Goal: Check status: Check status

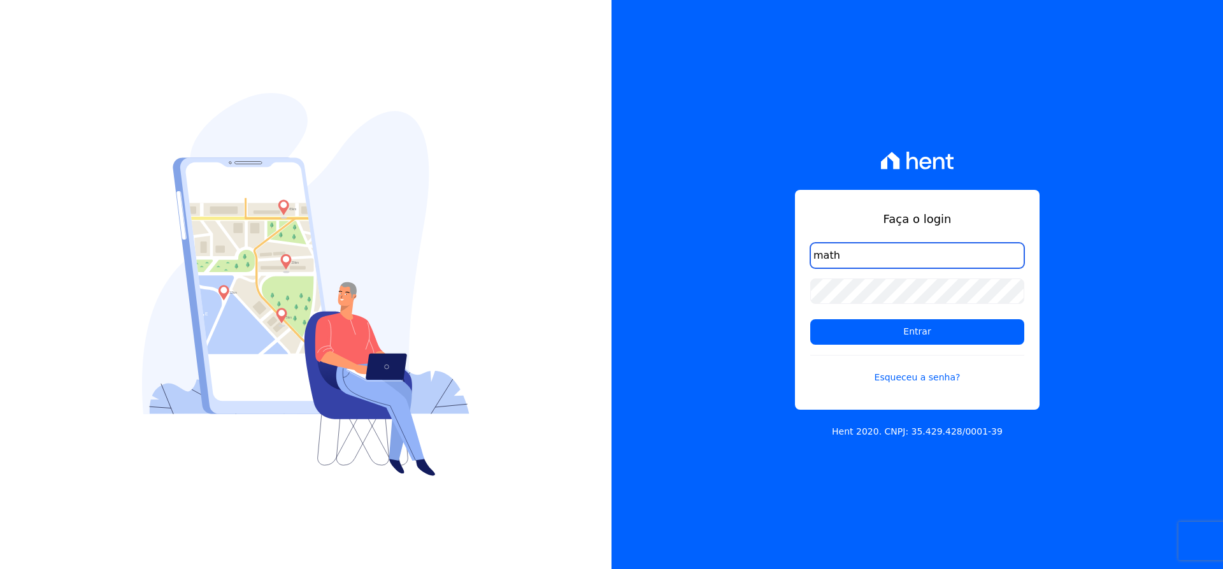
type input "[EMAIL_ADDRESS][DOMAIN_NAME]"
click at [886, 255] on input "[EMAIL_ADDRESS][DOMAIN_NAME]" at bounding box center [917, 255] width 214 height 25
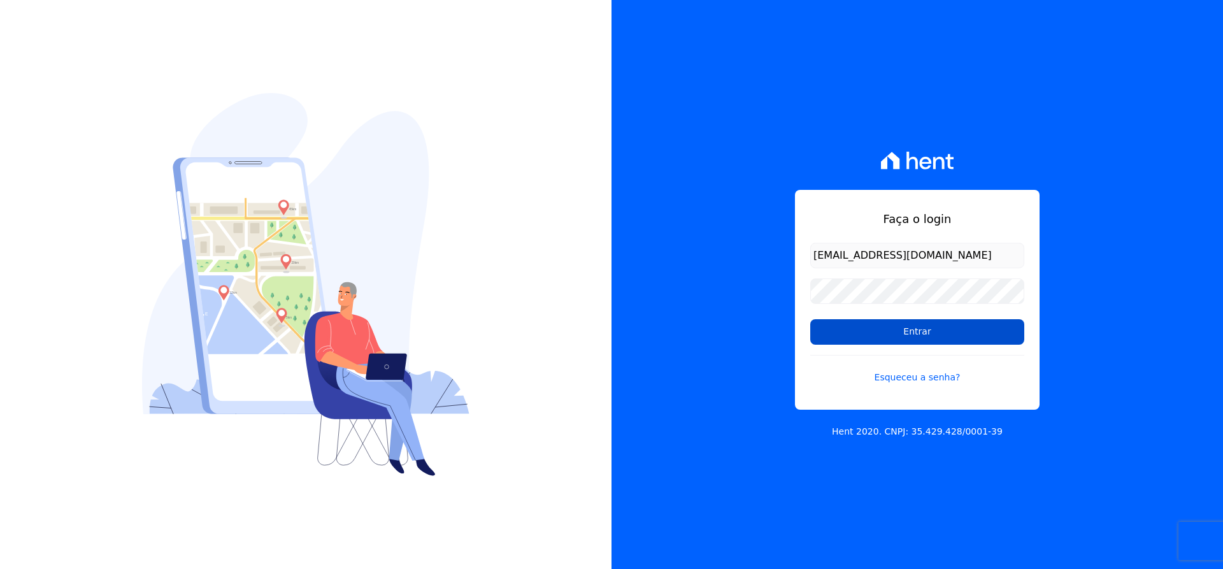
click at [889, 334] on input "Entrar" at bounding box center [917, 331] width 214 height 25
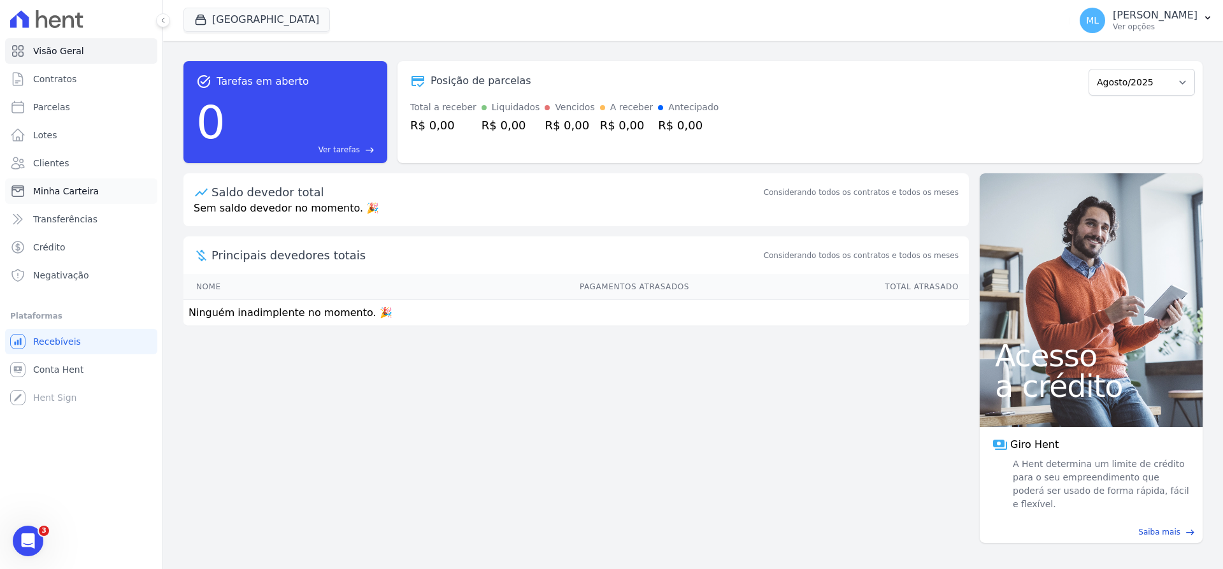
click at [83, 194] on span "Minha Carteira" at bounding box center [66, 191] width 66 height 13
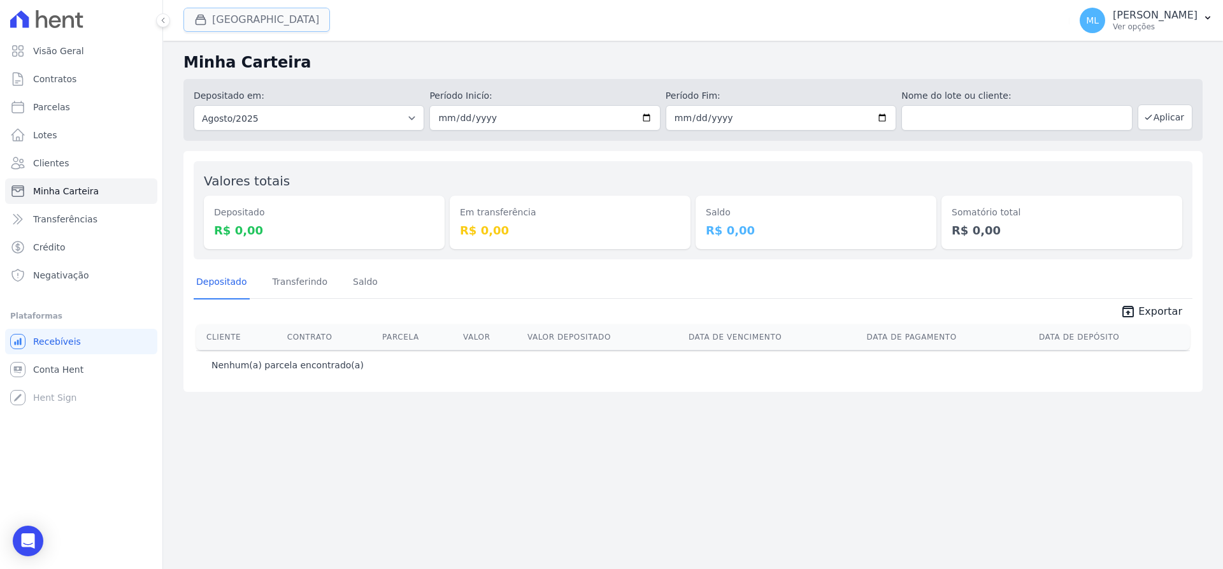
click at [265, 15] on button "[GEOGRAPHIC_DATA]" at bounding box center [256, 20] width 146 height 24
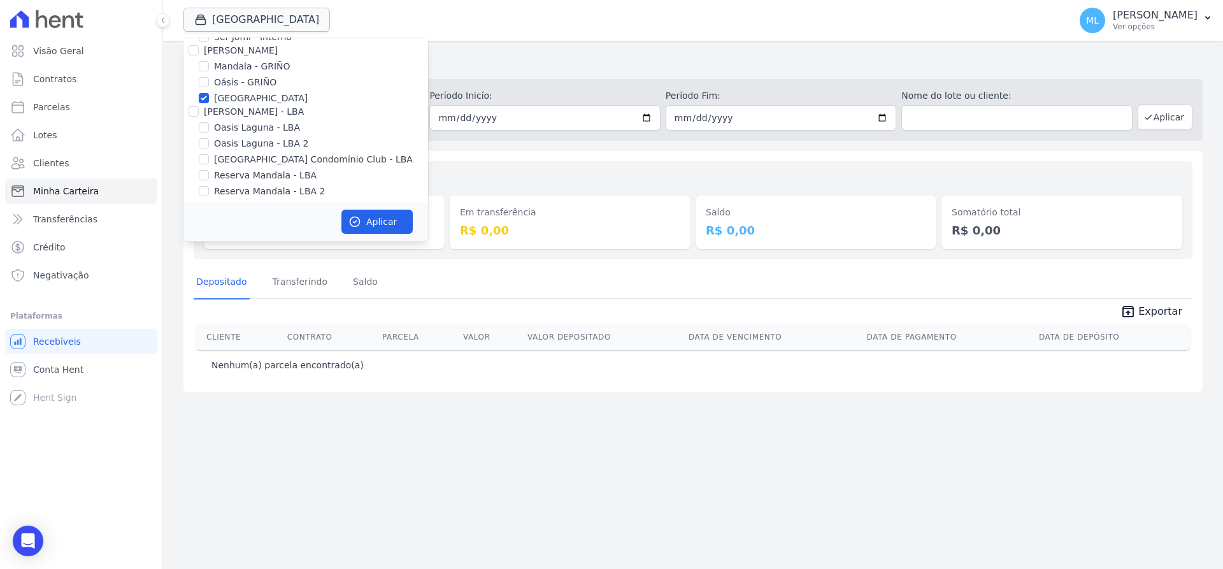
scroll to position [164, 0]
click at [239, 89] on label "[GEOGRAPHIC_DATA]" at bounding box center [261, 91] width 94 height 13
click at [209, 89] on input "[GEOGRAPHIC_DATA]" at bounding box center [204, 92] width 10 height 10
checkbox input "false"
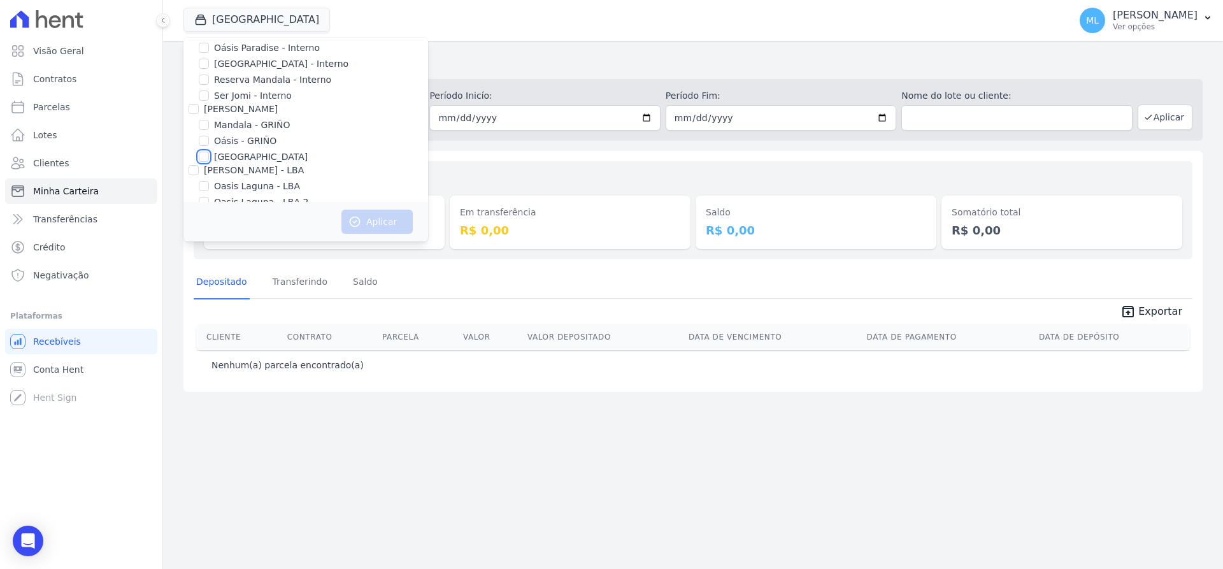
scroll to position [0, 0]
click at [266, 72] on label "Areias do Planalto" at bounding box center [254, 70] width 80 height 13
click at [209, 72] on input "Areias do Planalto" at bounding box center [204, 70] width 10 height 10
checkbox input "true"
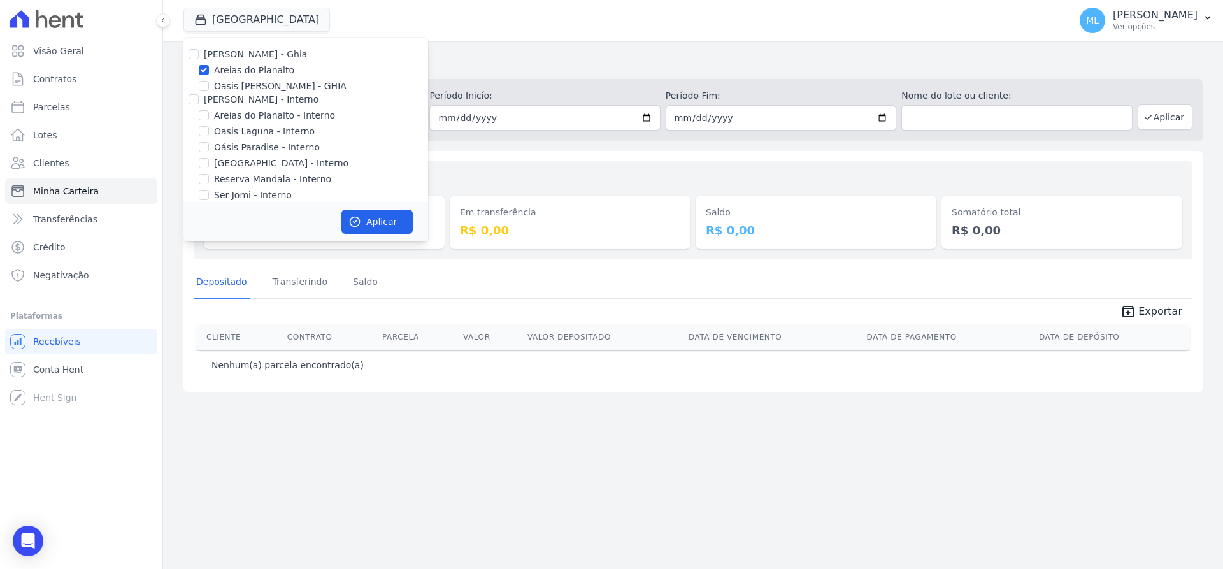
drag, startPoint x: 521, startPoint y: 152, endPoint x: 569, endPoint y: 152, distance: 48.4
click at [523, 152] on div "Valores totais Depositado R$ 0,00 Em transferência R$ 0,00 [GEOGRAPHIC_DATA] R$…" at bounding box center [692, 271] width 1019 height 241
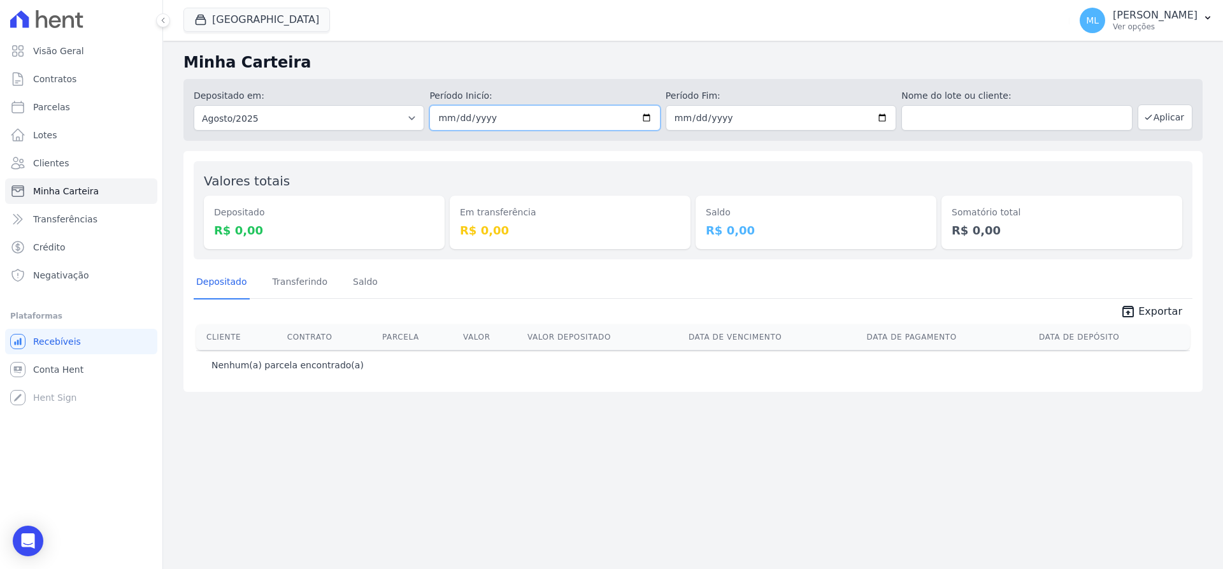
click at [654, 120] on input "[DATE]" at bounding box center [544, 117] width 231 height 25
click at [656, 118] on input "[DATE]" at bounding box center [544, 117] width 231 height 25
click at [648, 116] on input "[DATE]" at bounding box center [544, 117] width 231 height 25
type input "[DATE]"
click at [889, 119] on input "[DATE]" at bounding box center [781, 117] width 231 height 25
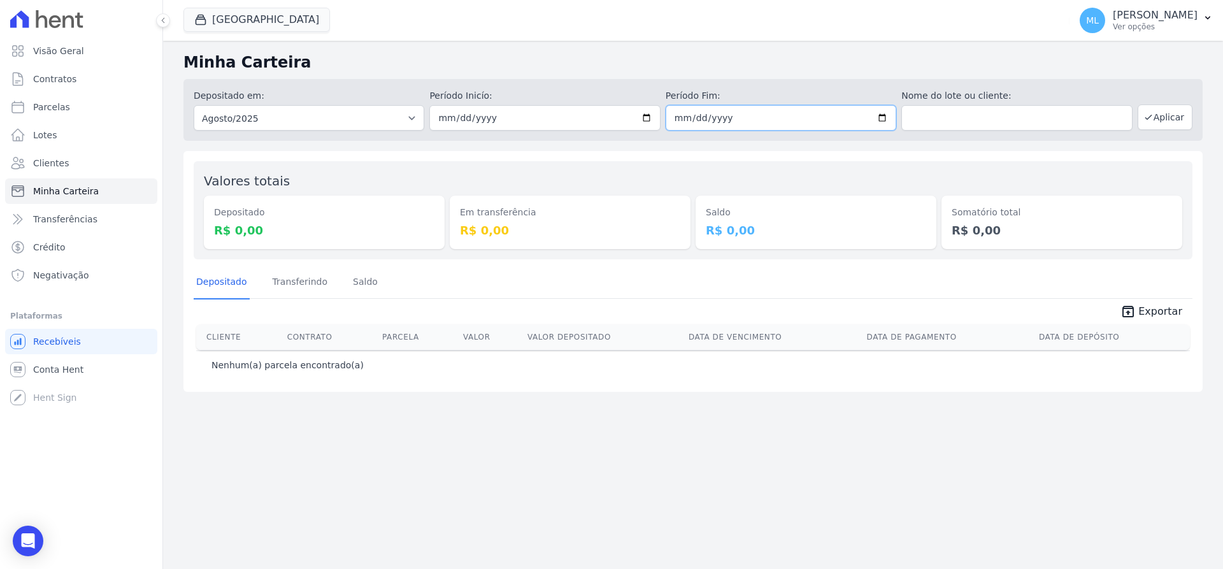
type input "[DATE]"
click at [1166, 110] on button "Aplicar" at bounding box center [1165, 116] width 55 height 25
click at [252, 17] on button "Parque Griño" at bounding box center [256, 20] width 146 height 24
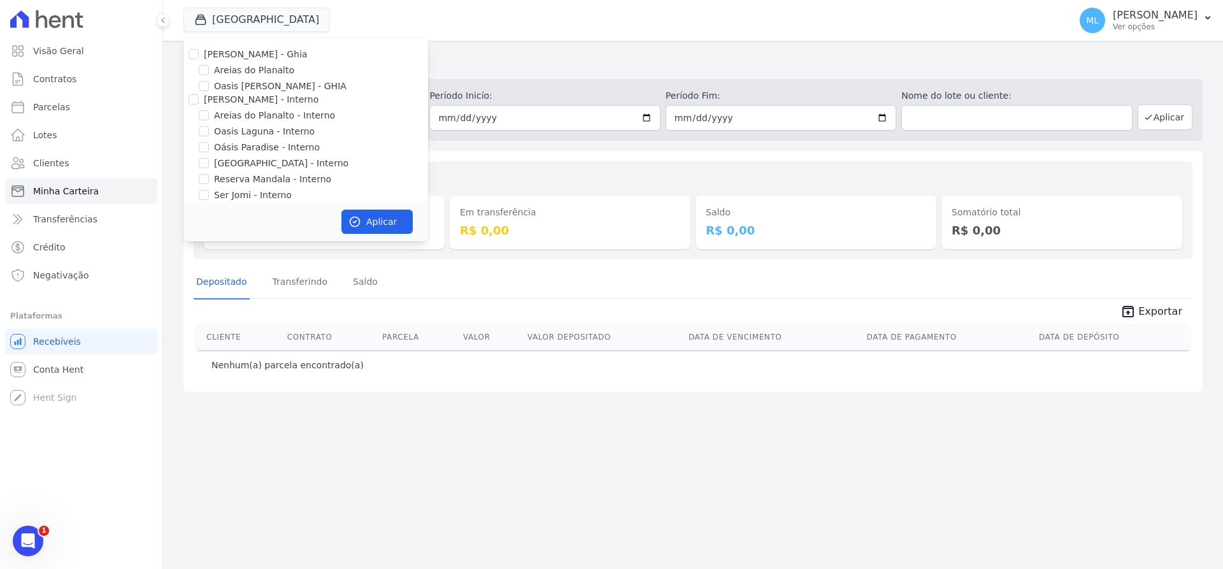
click at [255, 69] on label "Areias do Planalto" at bounding box center [254, 70] width 80 height 13
click at [209, 69] on input "Areias do Planalto" at bounding box center [204, 70] width 10 height 10
checkbox input "true"
click at [385, 234] on div "Aplicar" at bounding box center [305, 221] width 245 height 39
click at [389, 225] on button "Aplicar" at bounding box center [376, 222] width 71 height 24
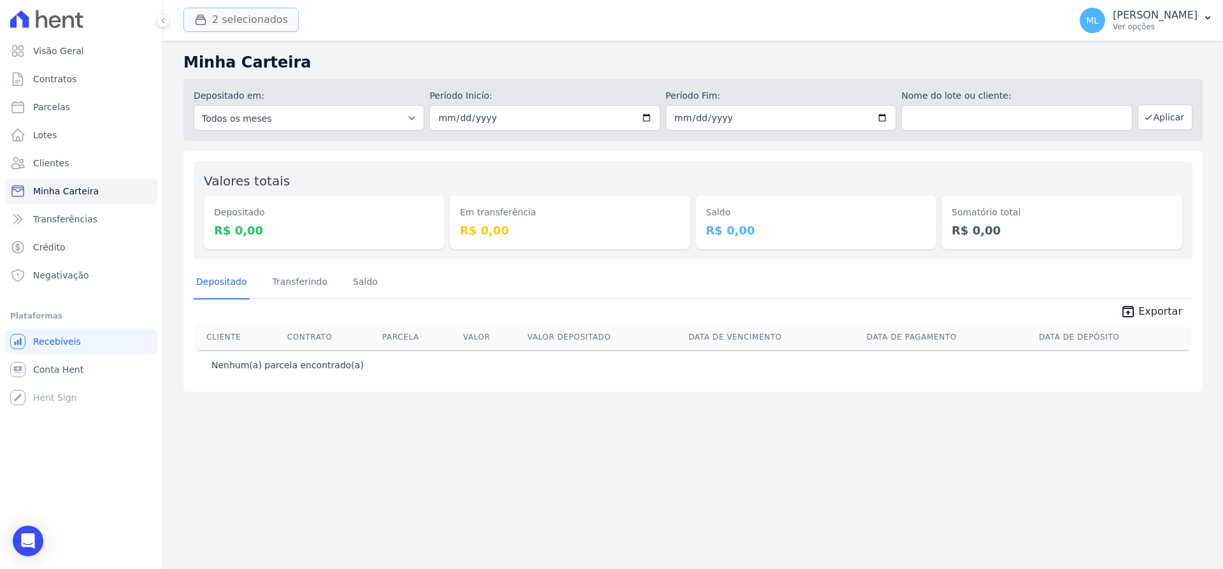
click at [246, 25] on button "2 selecionados" at bounding box center [240, 20] width 115 height 24
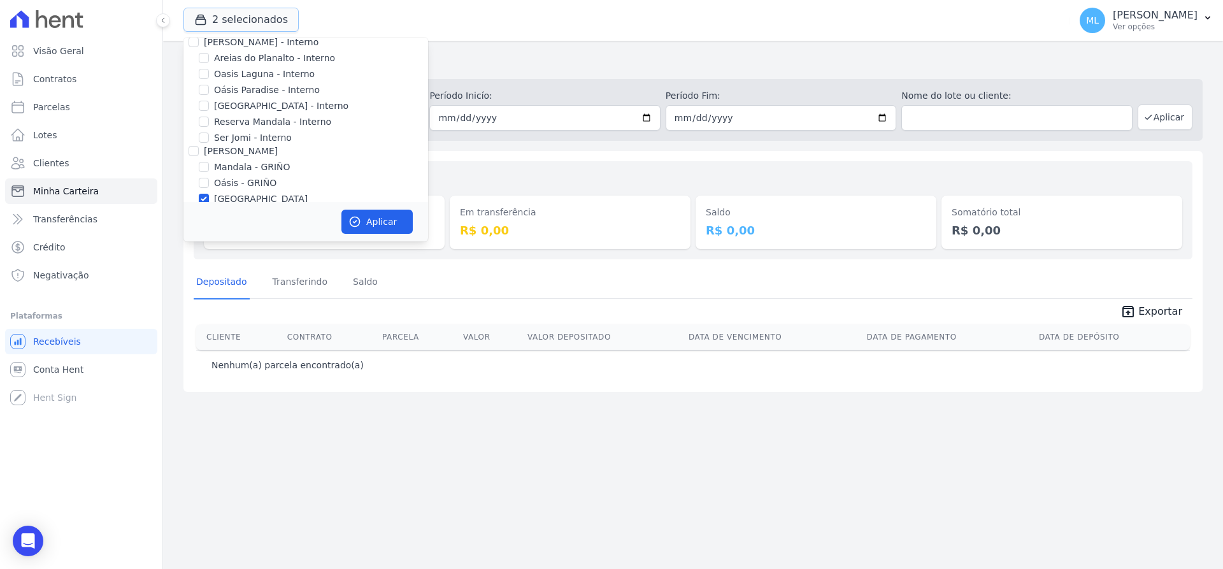
scroll to position [127, 0]
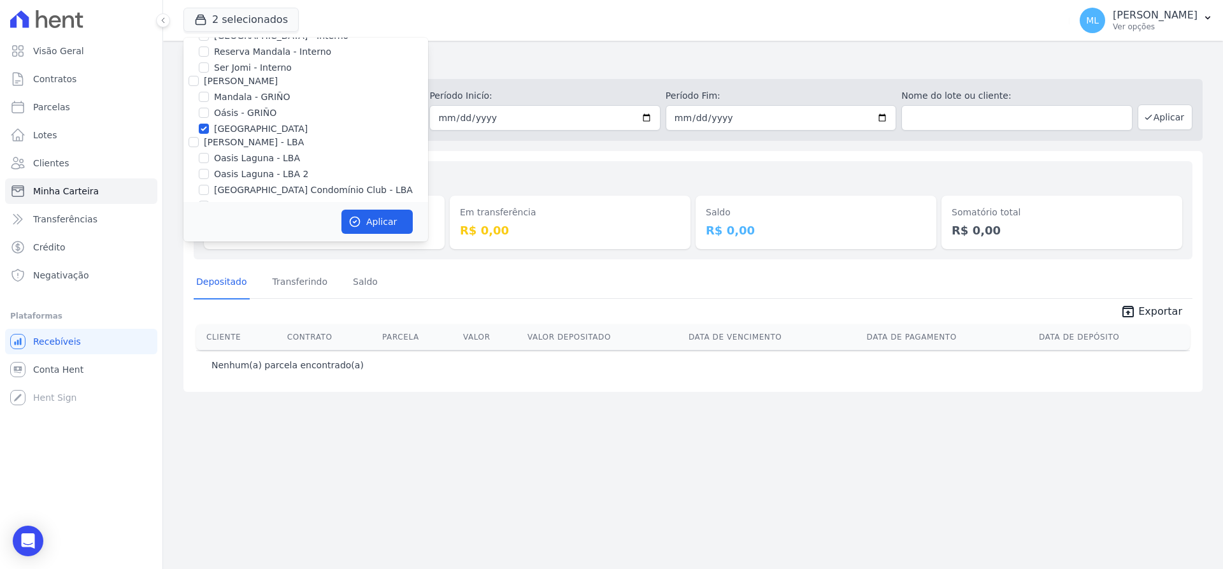
click at [234, 133] on label "[GEOGRAPHIC_DATA]" at bounding box center [261, 128] width 94 height 13
click at [209, 133] on input "[GEOGRAPHIC_DATA]" at bounding box center [204, 129] width 10 height 10
checkbox input "false"
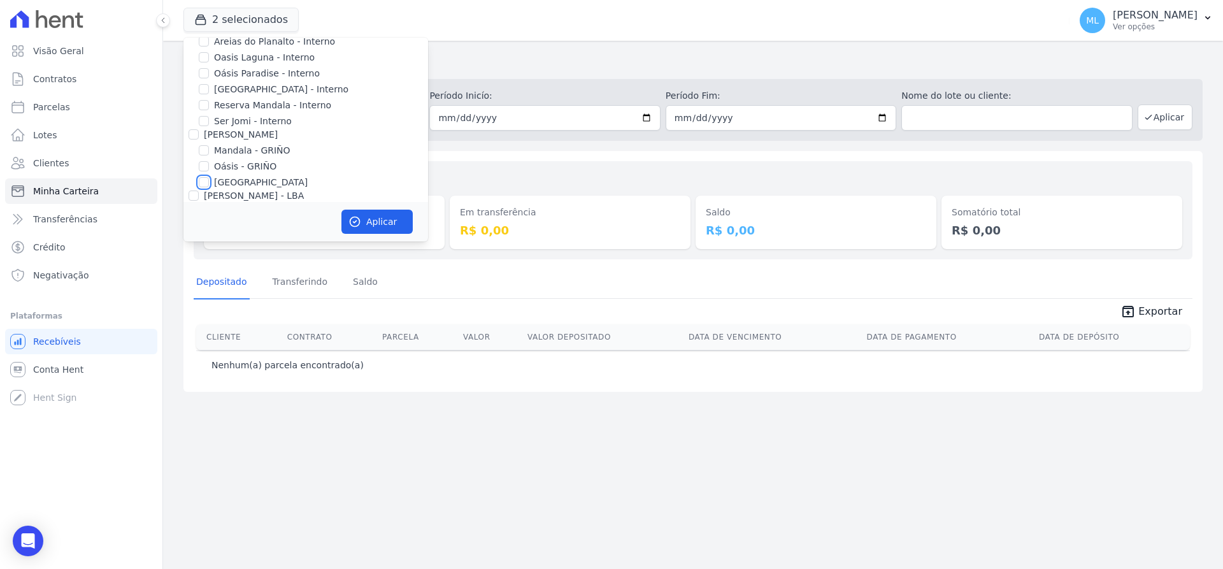
scroll to position [0, 0]
click at [259, 113] on label "Areias do Planalto - Interno" at bounding box center [274, 115] width 121 height 13
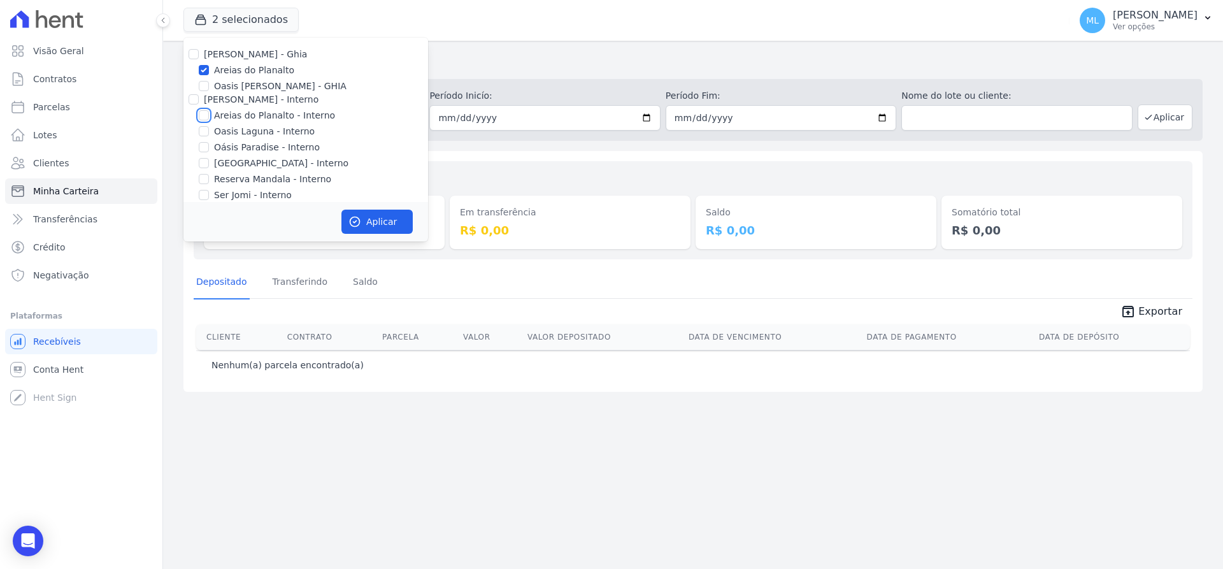
click at [209, 113] on input "Areias do Planalto - Interno" at bounding box center [204, 115] width 10 height 10
checkbox input "true"
click at [268, 181] on label "Reserva Mandala - Interno" at bounding box center [272, 179] width 117 height 13
click at [209, 181] on input "Reserva Mandala - Interno" at bounding box center [204, 179] width 10 height 10
click at [268, 180] on label "Reserva Mandala - Interno" at bounding box center [272, 179] width 117 height 13
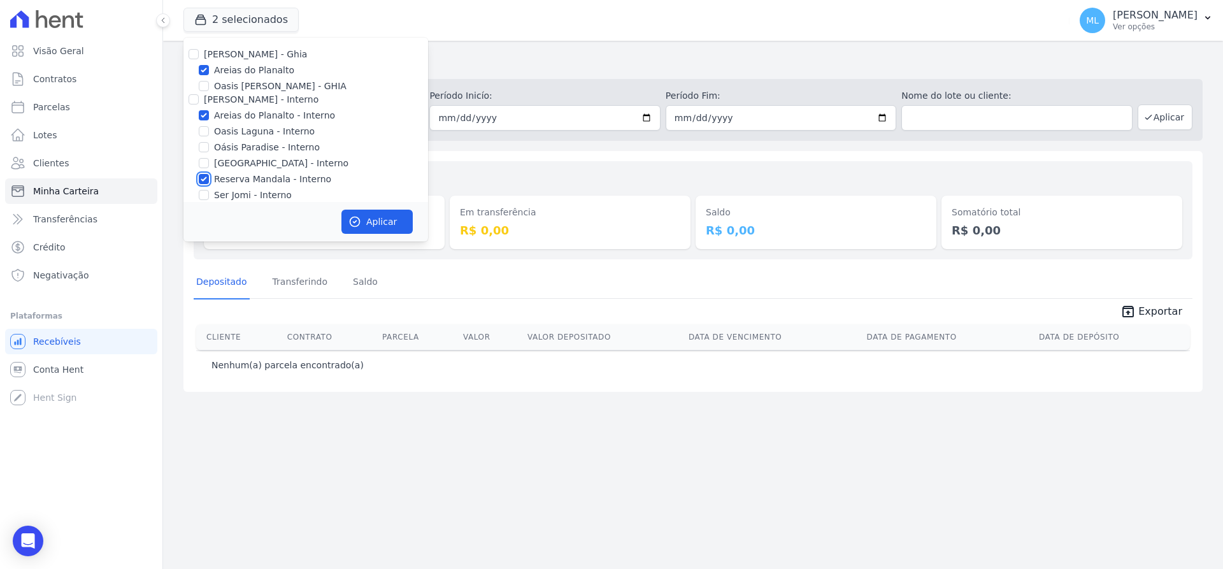
click at [209, 180] on input "Reserva Mandala - Interno" at bounding box center [204, 179] width 10 height 10
checkbox input "false"
click at [275, 167] on label "[GEOGRAPHIC_DATA] - Interno" at bounding box center [281, 163] width 134 height 13
click at [209, 167] on input "[GEOGRAPHIC_DATA] - Interno" at bounding box center [204, 163] width 10 height 10
checkbox input "true"
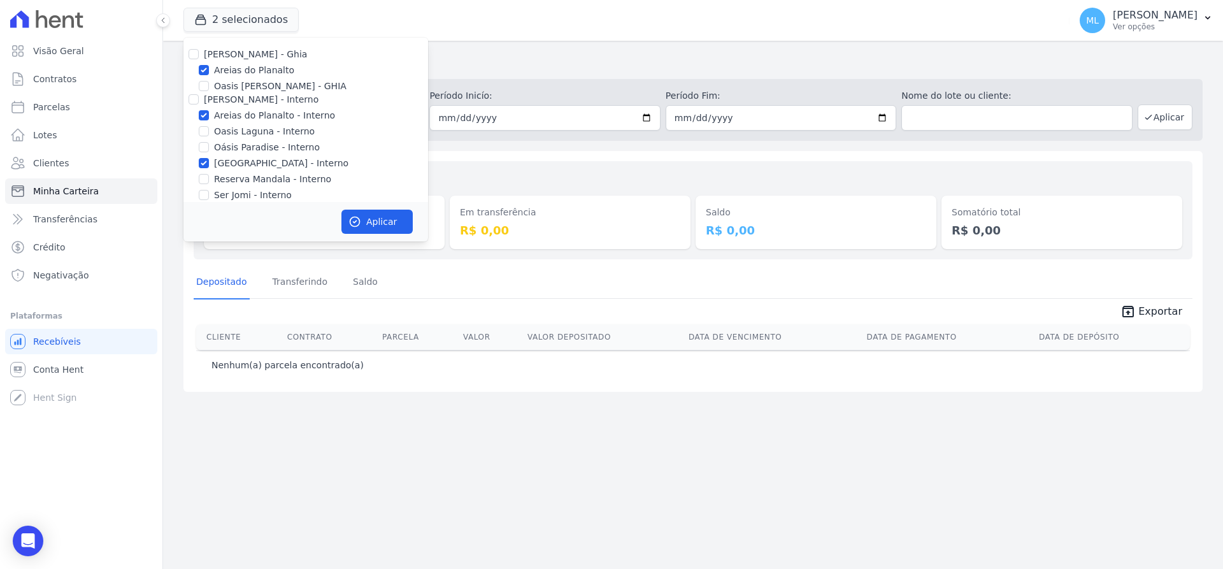
click at [266, 72] on label "Areias do Planalto" at bounding box center [254, 70] width 80 height 13
click at [209, 72] on input "Areias do Planalto" at bounding box center [204, 70] width 10 height 10
checkbox input "false"
click at [362, 211] on button "Aplicar" at bounding box center [376, 222] width 71 height 24
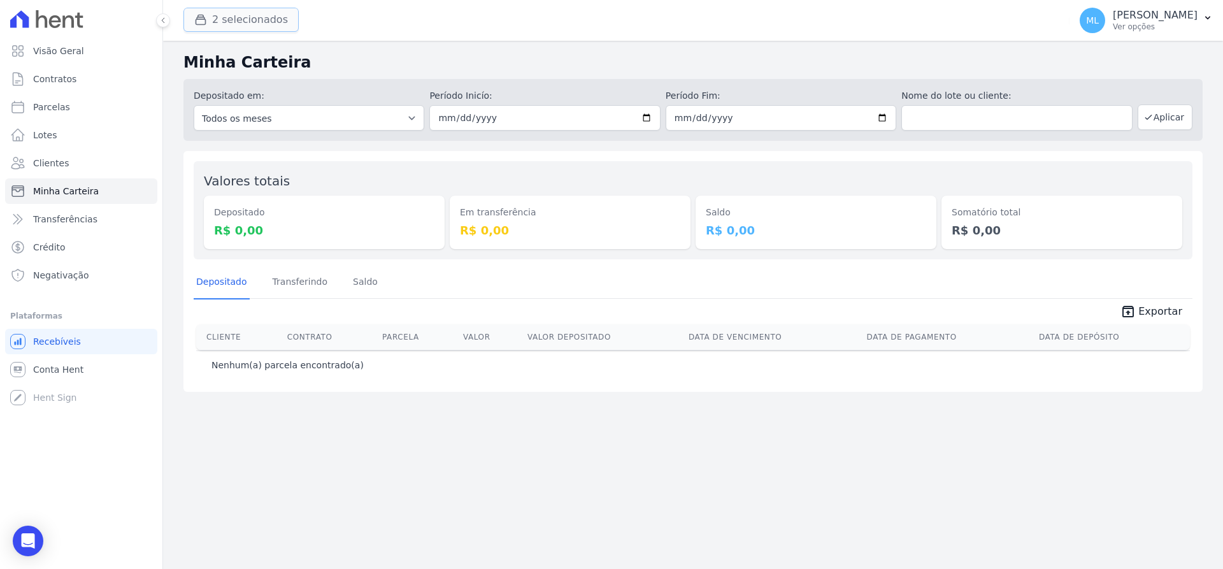
click at [268, 24] on button "2 selecionados" at bounding box center [240, 20] width 115 height 24
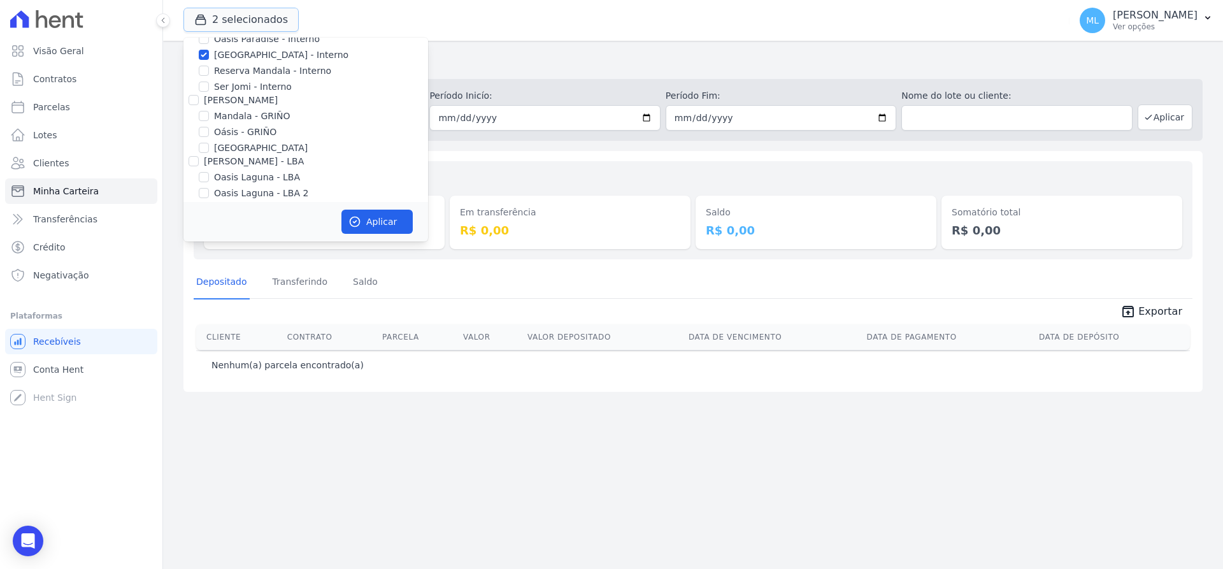
scroll to position [37, 0]
click at [238, 79] on label "Areias do Planalto - Interno" at bounding box center [274, 78] width 121 height 13
click at [209, 79] on input "Areias do Planalto - Interno" at bounding box center [204, 78] width 10 height 10
checkbox input "false"
click at [238, 127] on label "[GEOGRAPHIC_DATA] - Interno" at bounding box center [281, 126] width 134 height 13
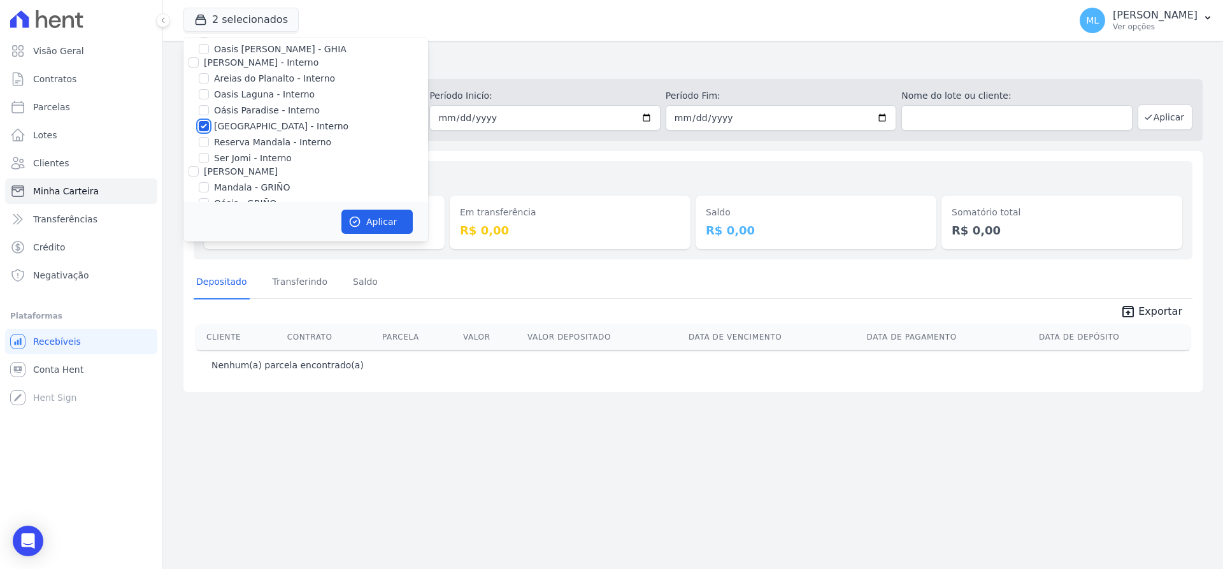
click at [209, 127] on input "[GEOGRAPHIC_DATA] - Interno" at bounding box center [204, 126] width 10 height 10
checkbox input "false"
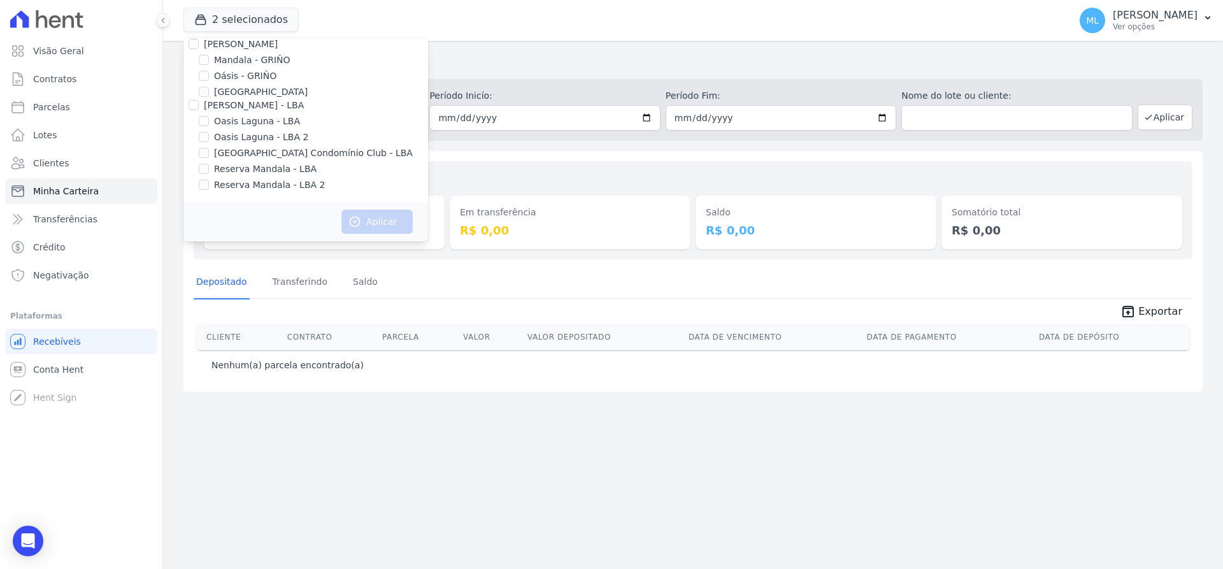
drag, startPoint x: 244, startPoint y: 153, endPoint x: 280, endPoint y: 164, distance: 37.3
click at [248, 152] on label "[GEOGRAPHIC_DATA] Condomínio Club - LBA" at bounding box center [313, 152] width 199 height 13
click at [317, 150] on label "[GEOGRAPHIC_DATA] Condomínio Club - LBA" at bounding box center [313, 152] width 199 height 13
click at [209, 150] on input "[GEOGRAPHIC_DATA] Condomínio Club - LBA" at bounding box center [204, 153] width 10 height 10
checkbox input "true"
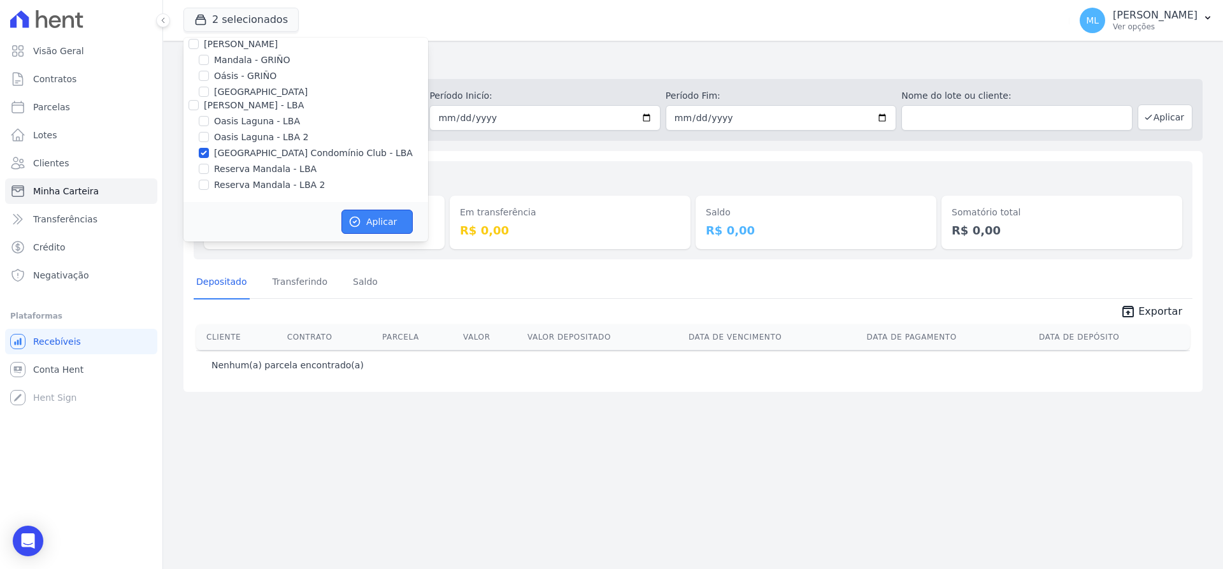
click at [378, 225] on button "Aplicar" at bounding box center [376, 222] width 71 height 24
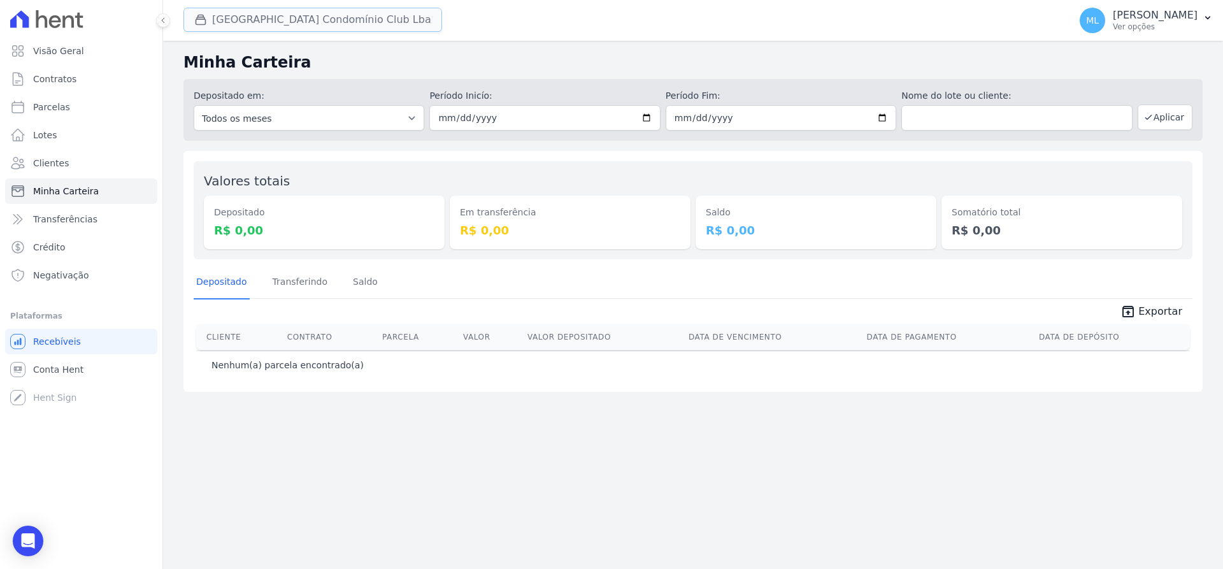
click at [348, 27] on button "Parque Do Planalto Condomínio Club Lba" at bounding box center [312, 20] width 259 height 24
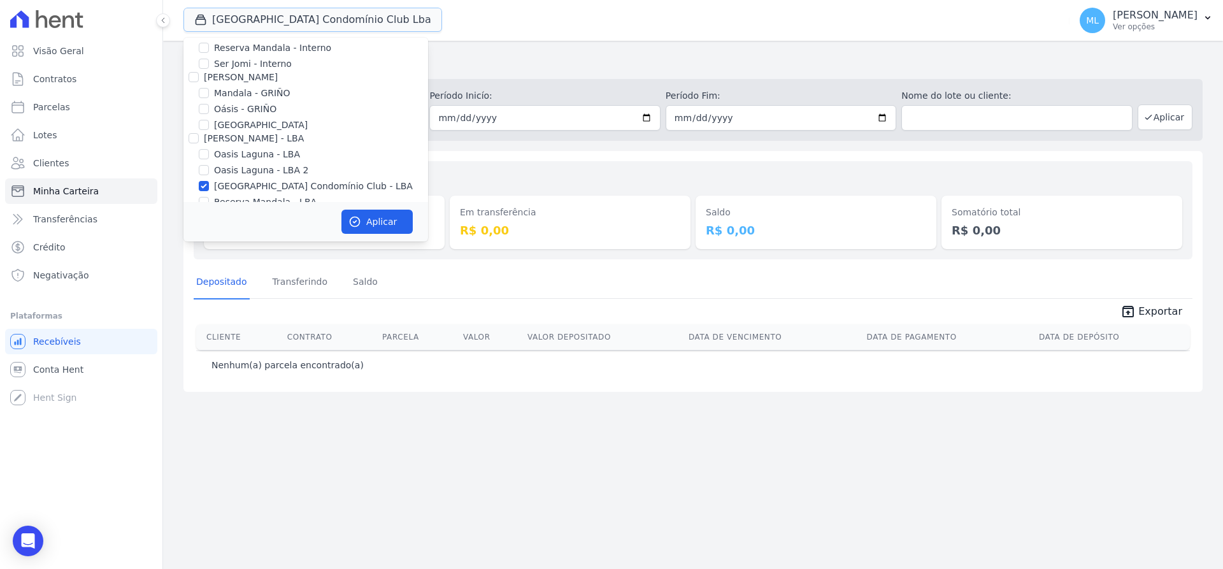
scroll to position [101, 0]
click at [248, 159] on label "[GEOGRAPHIC_DATA]" at bounding box center [261, 155] width 94 height 13
click at [209, 159] on input "[GEOGRAPHIC_DATA]" at bounding box center [204, 155] width 10 height 10
checkbox input "true"
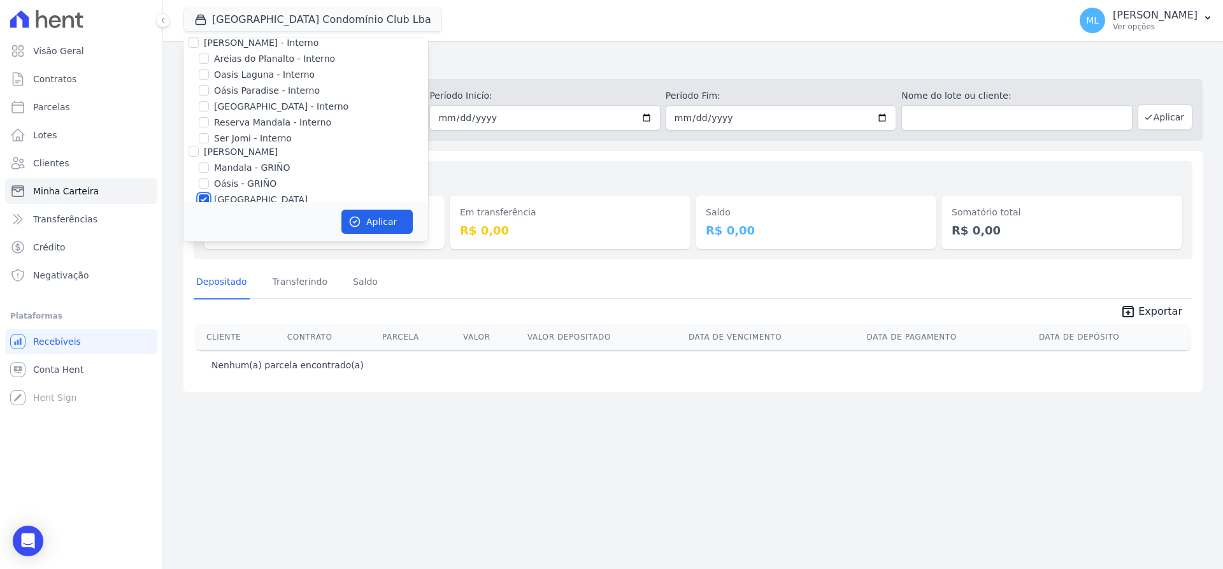
scroll to position [0, 0]
click at [239, 164] on label "[GEOGRAPHIC_DATA] - Interno" at bounding box center [281, 163] width 134 height 13
click at [209, 164] on input "[GEOGRAPHIC_DATA] - Interno" at bounding box center [204, 163] width 10 height 10
checkbox input "true"
click at [241, 115] on label "Areias do Planalto - Interno" at bounding box center [274, 115] width 121 height 13
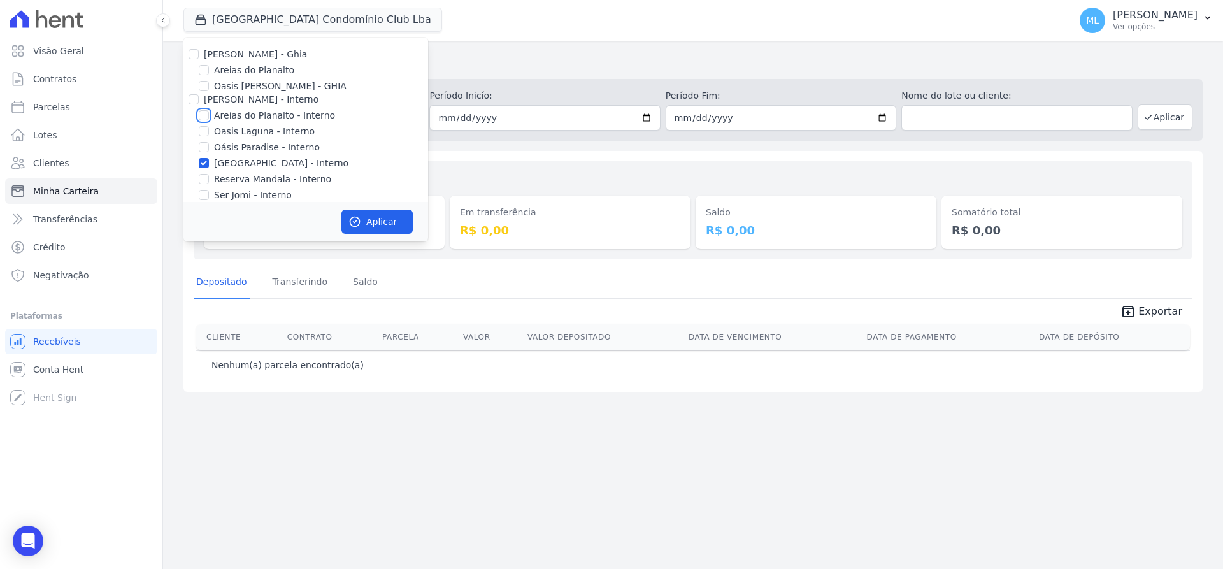
click at [209, 115] on input "Areias do Planalto - Interno" at bounding box center [204, 115] width 10 height 10
checkbox input "true"
click at [253, 66] on label "Areias do Planalto" at bounding box center [254, 70] width 80 height 13
click at [209, 66] on input "Areias do Planalto" at bounding box center [204, 70] width 10 height 10
checkbox input "true"
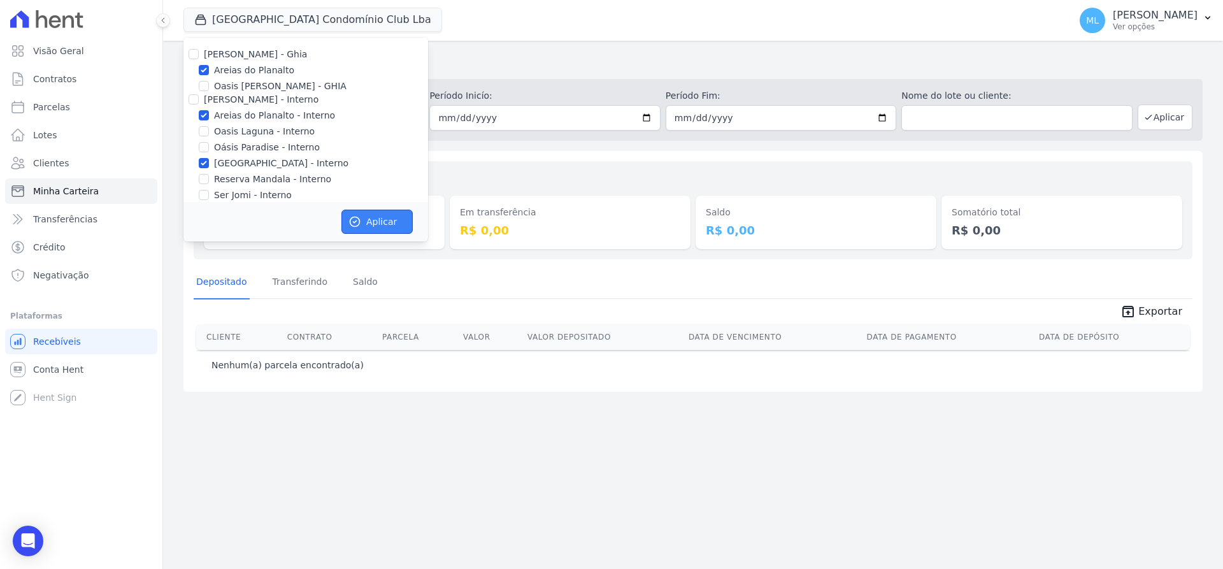
click at [381, 229] on button "Aplicar" at bounding box center [376, 222] width 71 height 24
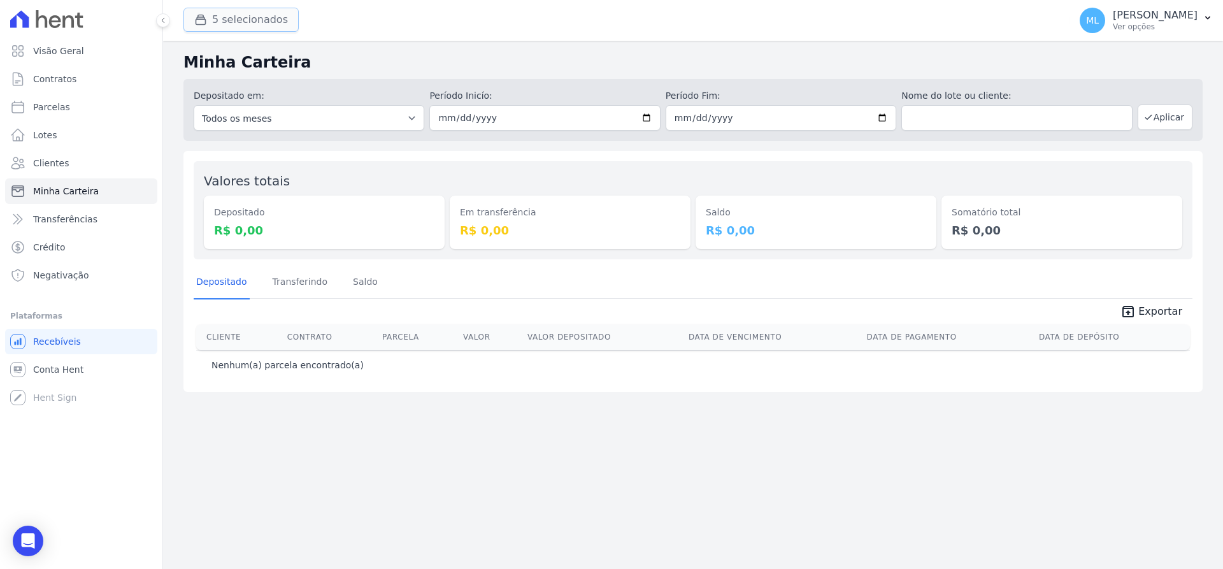
click at [239, 18] on button "5 selecionados" at bounding box center [240, 20] width 115 height 24
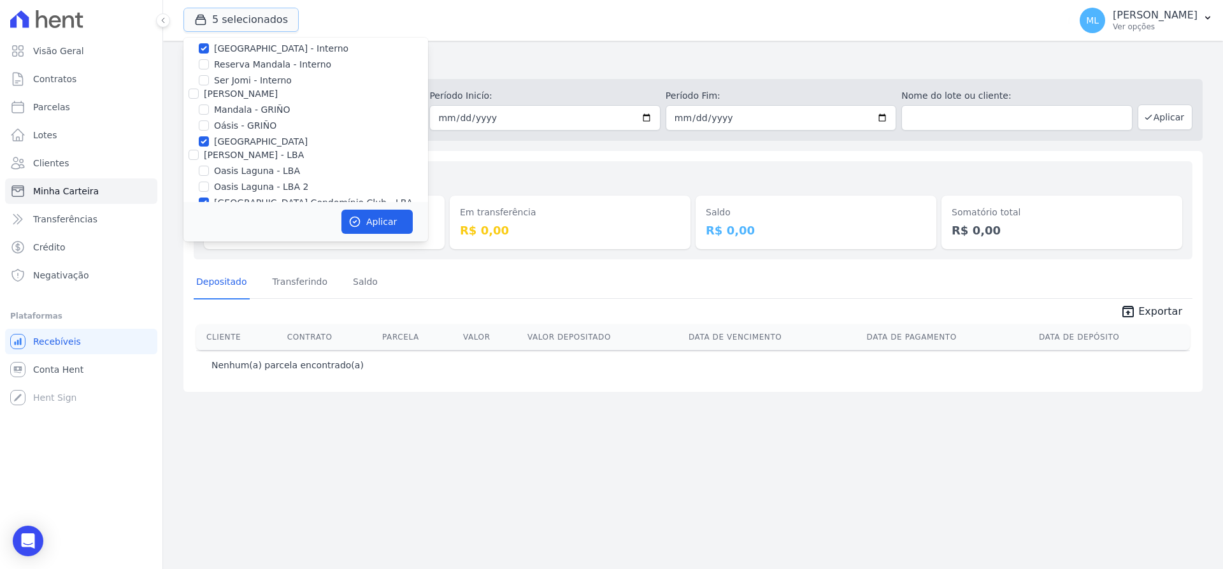
scroll to position [164, 0]
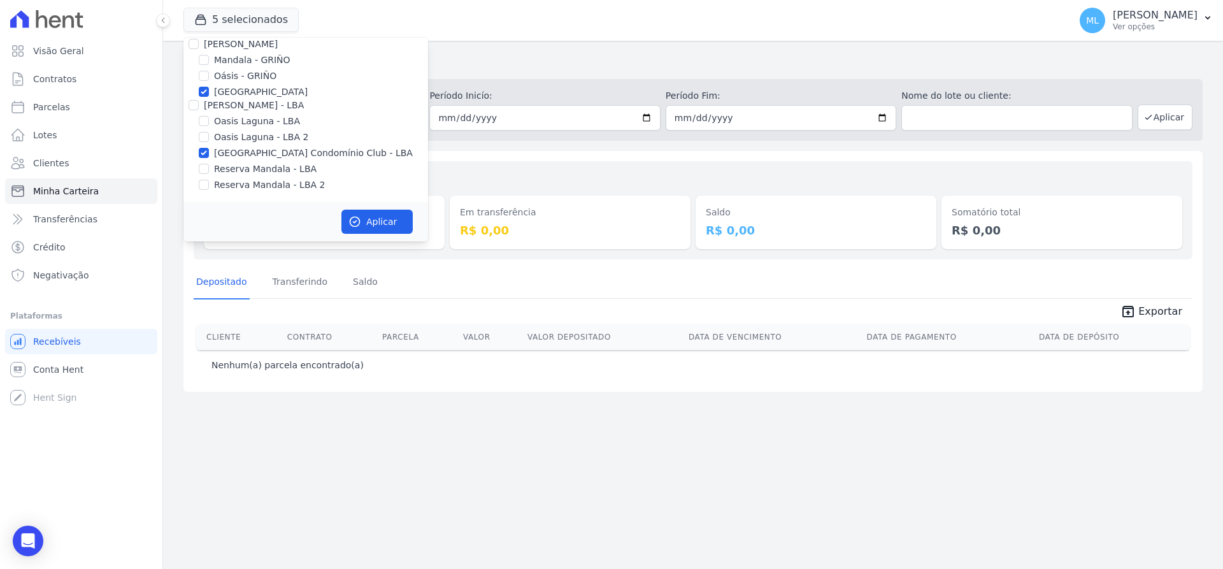
click at [502, 169] on div "Valores totais Depositado R$ 0,00 Em transferência R$ 0,00 Saldo R$ 0,00 Somató…" at bounding box center [693, 210] width 999 height 98
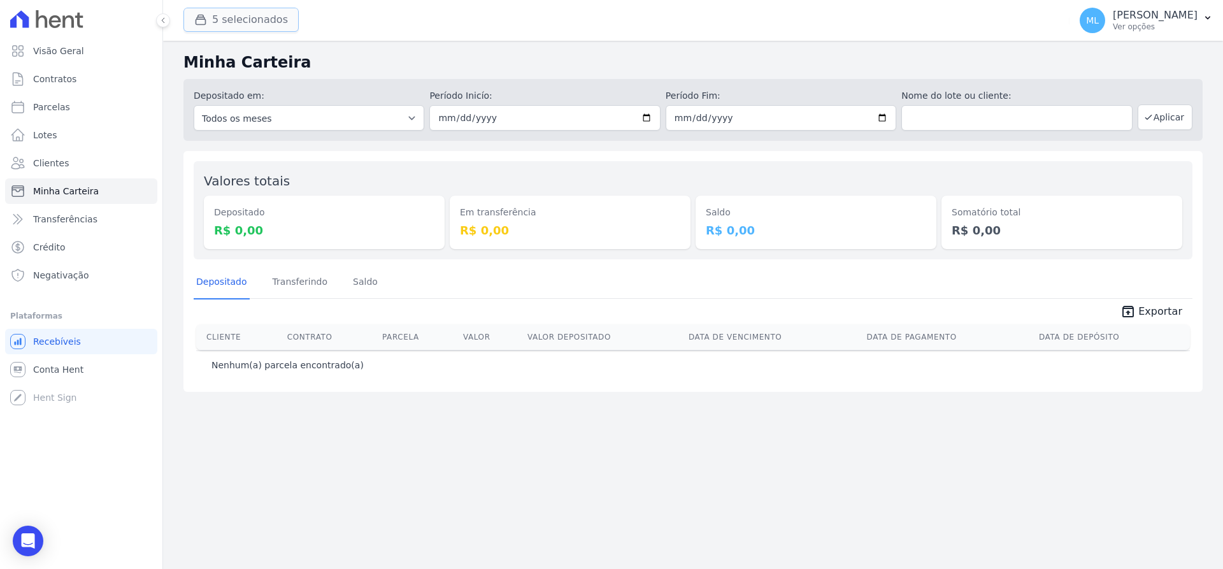
click at [251, 27] on button "5 selecionados" at bounding box center [240, 20] width 115 height 24
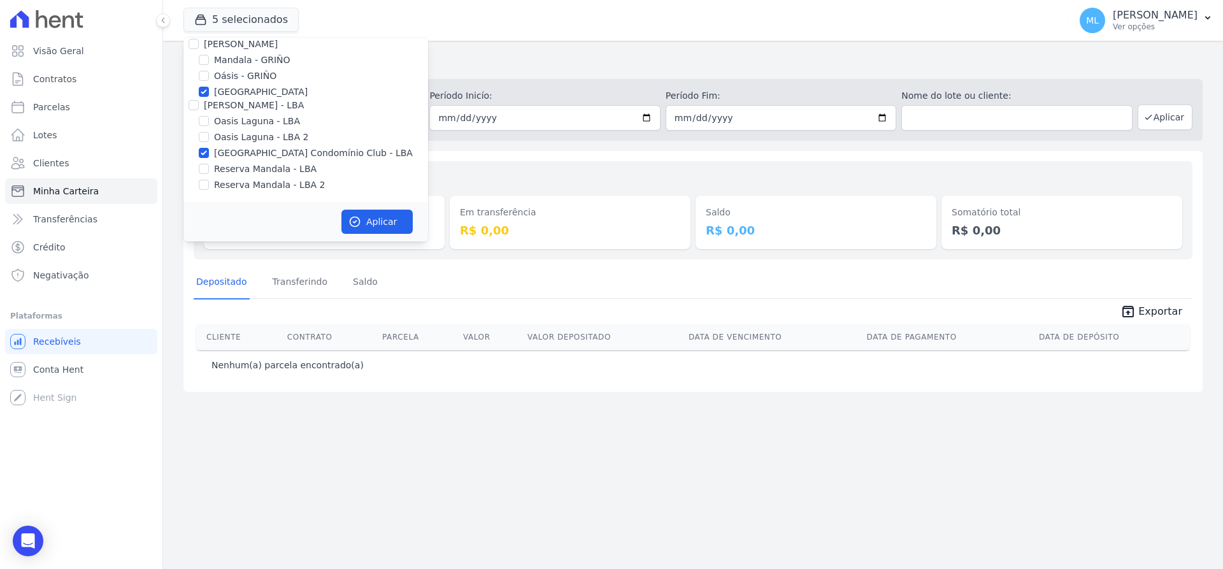
click at [254, 92] on label "[GEOGRAPHIC_DATA]" at bounding box center [261, 91] width 94 height 13
click at [209, 92] on input "[GEOGRAPHIC_DATA]" at bounding box center [204, 92] width 10 height 10
checkbox input "false"
click at [231, 148] on label "[GEOGRAPHIC_DATA] Condomínio Club - LBA" at bounding box center [313, 152] width 199 height 13
click at [209, 148] on input "[GEOGRAPHIC_DATA] Condomínio Club - LBA" at bounding box center [204, 153] width 10 height 10
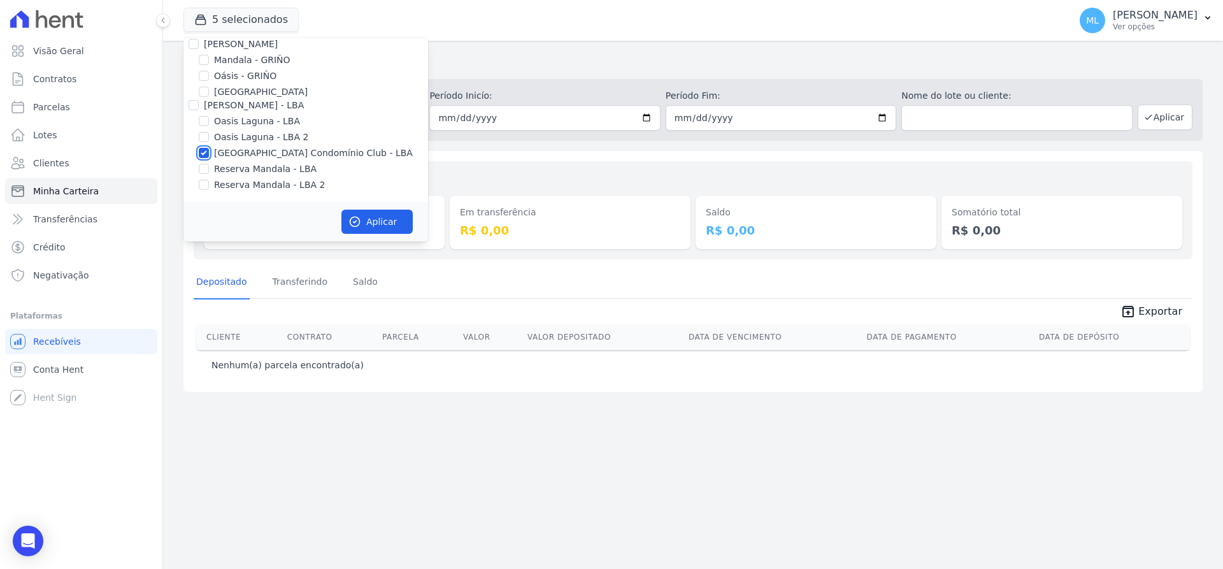
checkbox input "false"
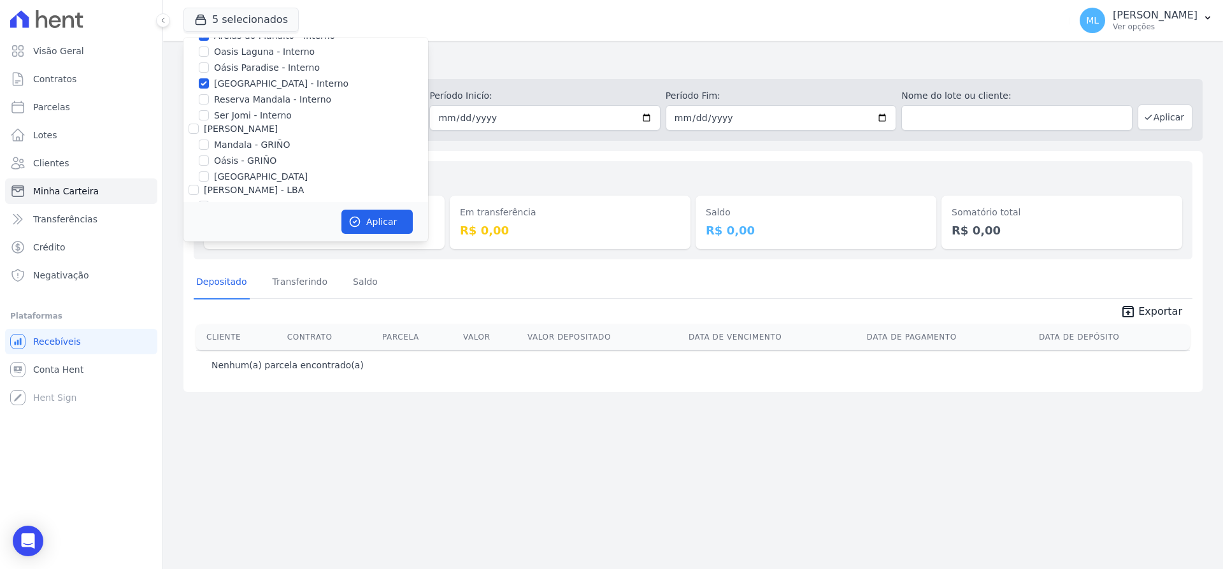
scroll to position [0, 0]
click at [238, 163] on label "[GEOGRAPHIC_DATA] - Interno" at bounding box center [281, 163] width 134 height 13
click at [209, 163] on input "[GEOGRAPHIC_DATA] - Interno" at bounding box center [204, 163] width 10 height 10
checkbox input "false"
click at [240, 115] on label "Areias do Planalto - Interno" at bounding box center [274, 115] width 121 height 13
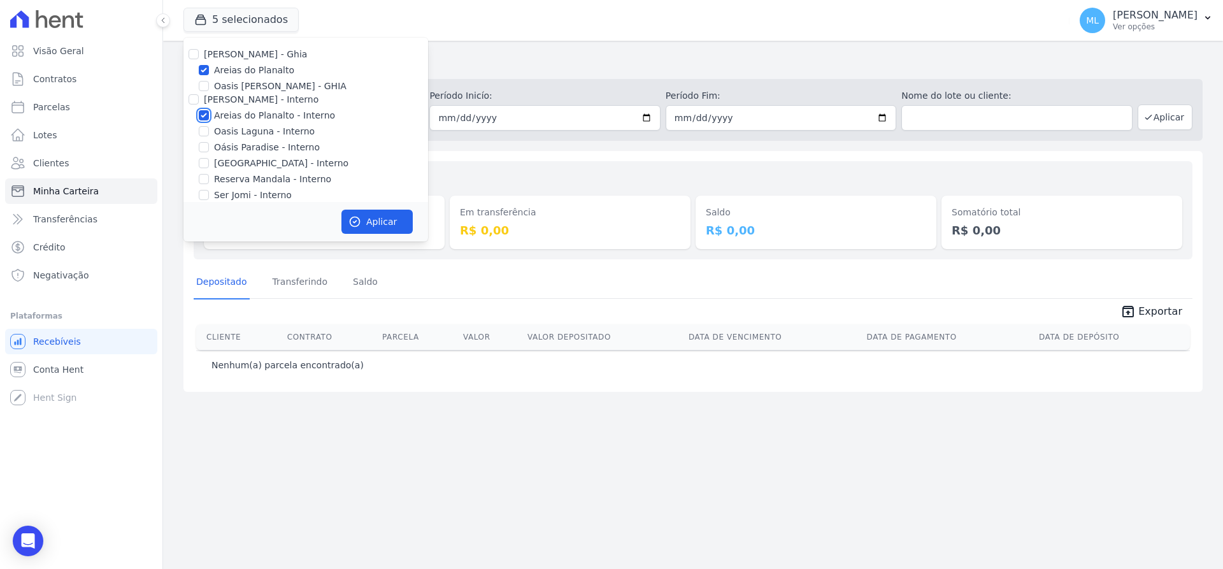
click at [209, 115] on input "Areias do Planalto - Interno" at bounding box center [204, 115] width 10 height 10
checkbox input "false"
click at [248, 69] on label "Areias do Planalto" at bounding box center [254, 70] width 80 height 13
click at [209, 69] on input "Areias do Planalto" at bounding box center [204, 70] width 10 height 10
checkbox input "false"
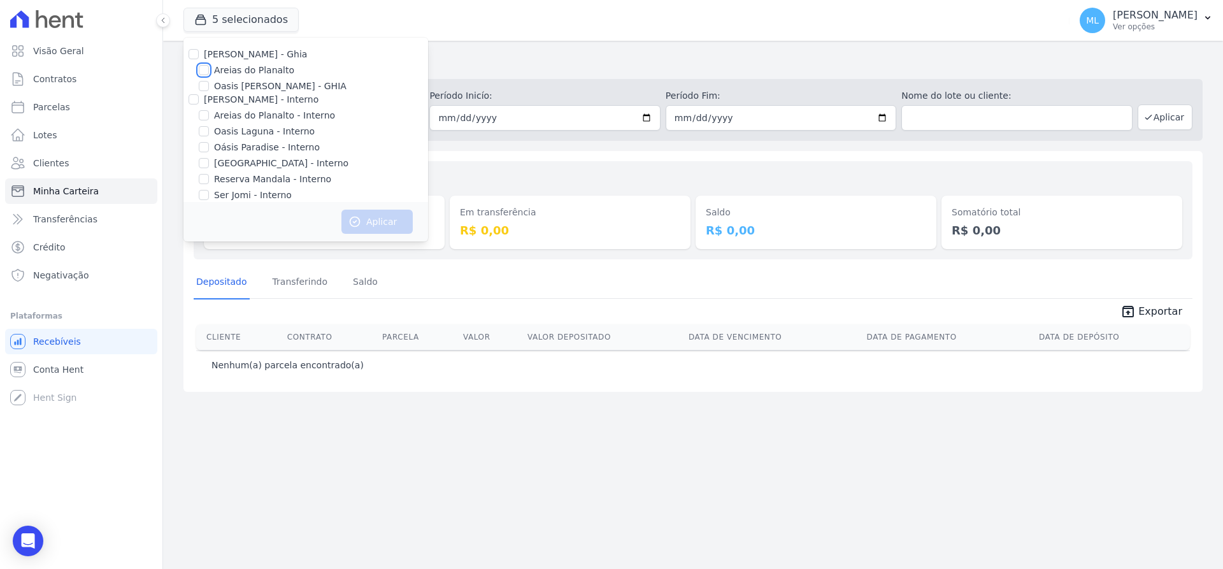
scroll to position [164, 0]
click at [262, 168] on label "Reserva Mandala - LBA" at bounding box center [265, 168] width 103 height 13
click at [209, 168] on input "Reserva Mandala - LBA" at bounding box center [204, 169] width 10 height 10
checkbox input "true"
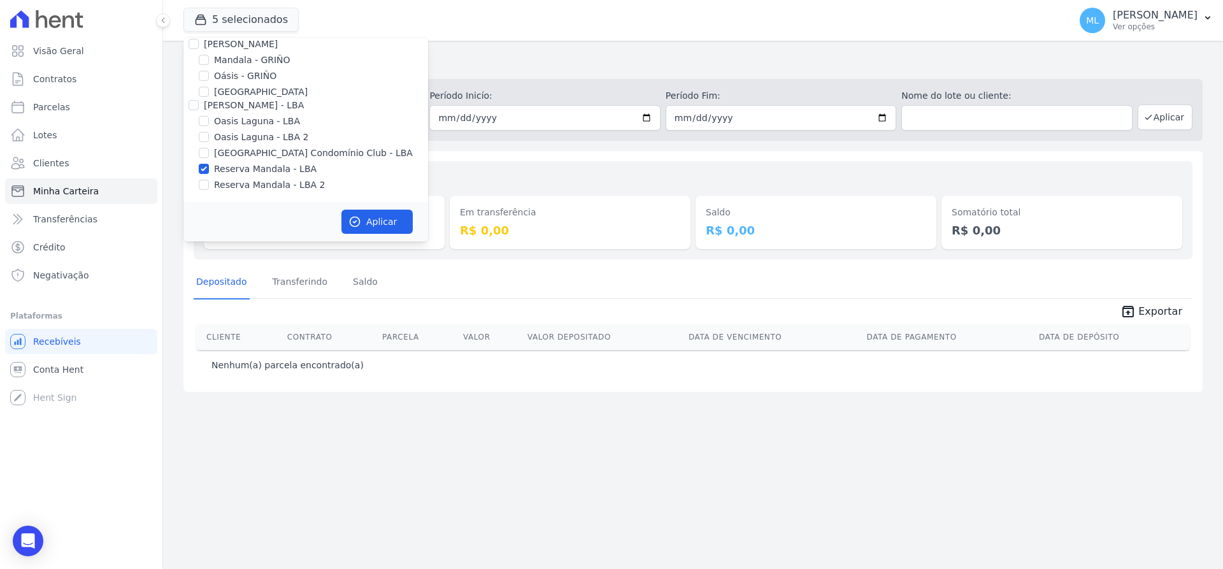
click at [266, 187] on label "Reserva Mandala - LBA 2" at bounding box center [269, 184] width 111 height 13
click at [209, 187] on input "Reserva Mandala - LBA 2" at bounding box center [204, 185] width 10 height 10
checkbox input "true"
click at [368, 216] on button "Aplicar" at bounding box center [376, 222] width 71 height 24
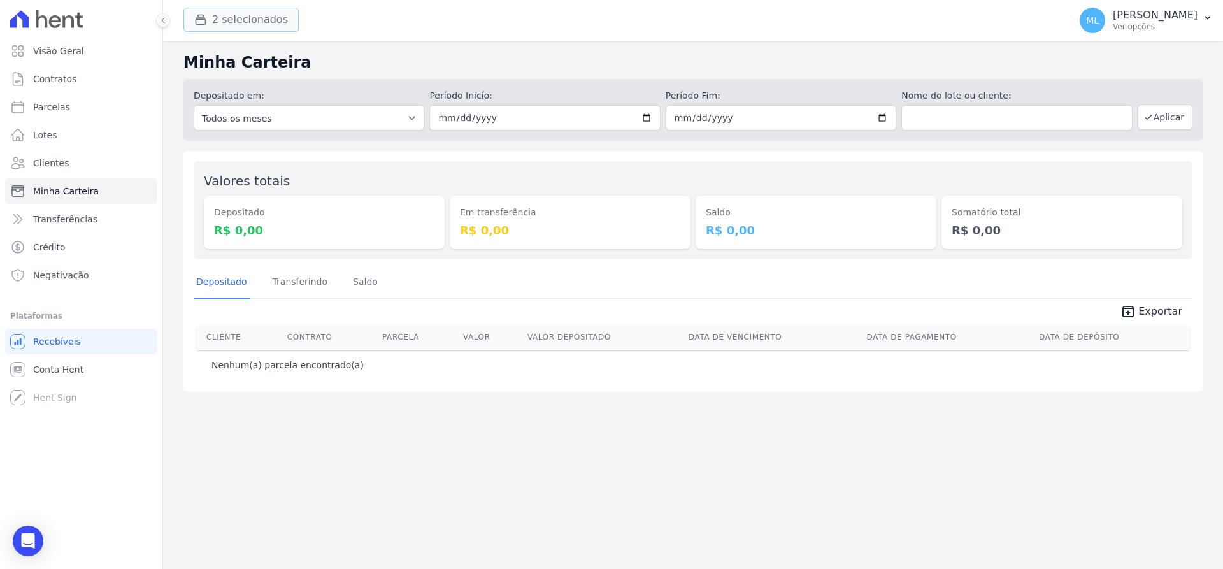
click at [270, 22] on button "2 selecionados" at bounding box center [240, 20] width 115 height 24
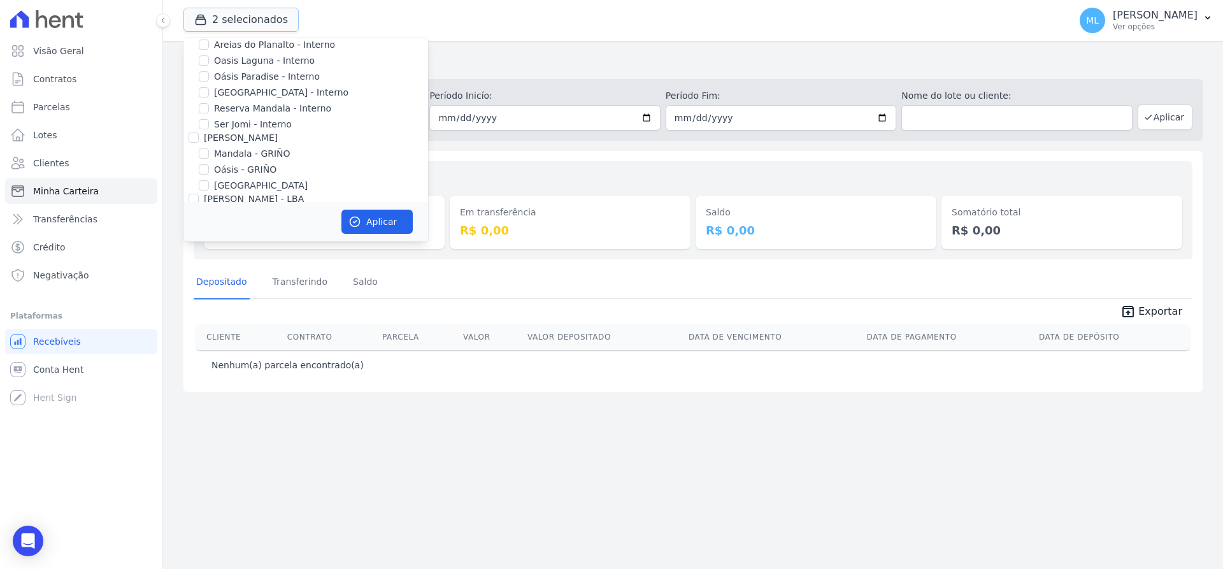
scroll to position [164, 0]
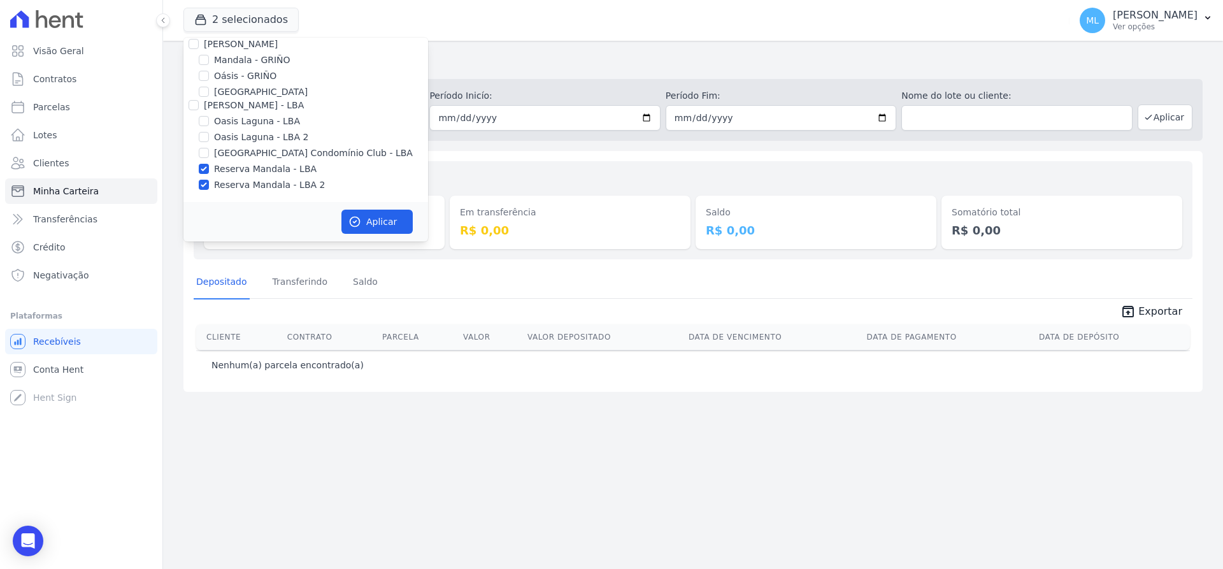
click at [259, 173] on label "Reserva Mandala - LBA" at bounding box center [265, 168] width 103 height 13
click at [209, 173] on input "Reserva Mandala - LBA" at bounding box center [204, 169] width 10 height 10
checkbox input "false"
click at [259, 186] on label "Reserva Mandala - LBA 2" at bounding box center [269, 184] width 111 height 13
click at [209, 186] on input "Reserva Mandala - LBA 2" at bounding box center [204, 185] width 10 height 10
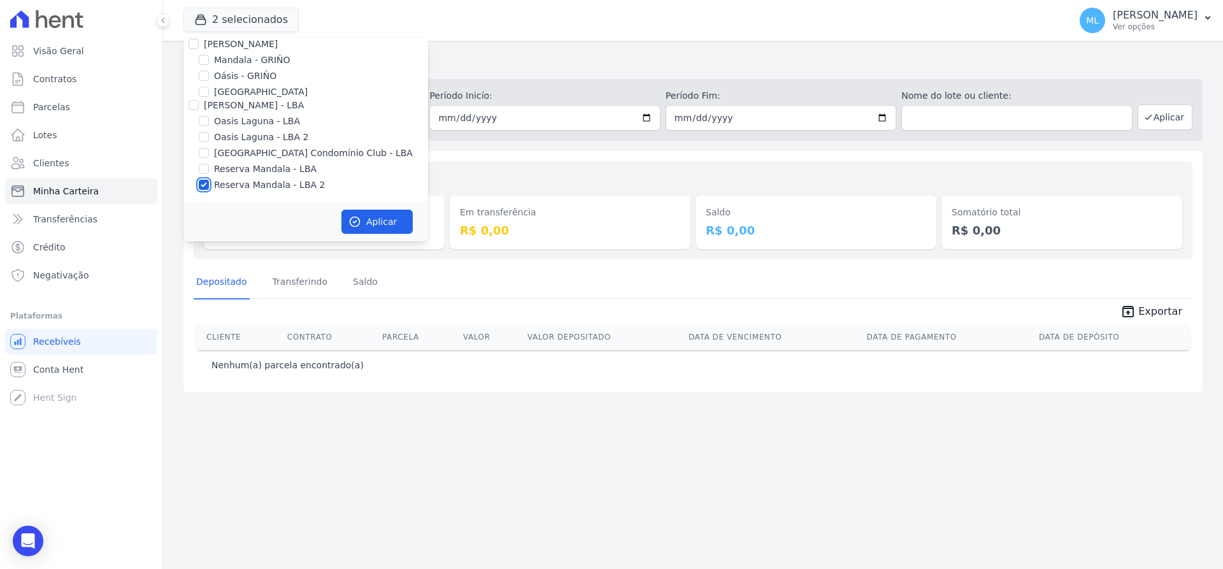
checkbox input "false"
click at [251, 63] on label "Mandala - GRIÑO" at bounding box center [252, 60] width 76 height 13
click at [209, 63] on input "Mandala - GRIÑO" at bounding box center [204, 60] width 10 height 10
checkbox input "true"
click at [366, 220] on button "Aplicar" at bounding box center [376, 222] width 71 height 24
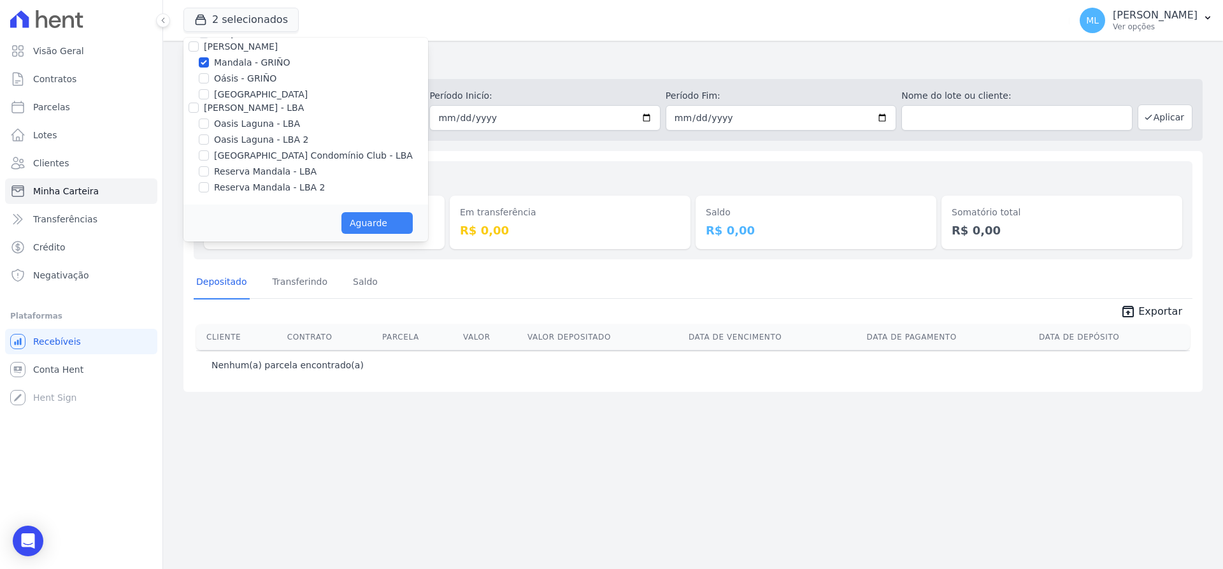
scroll to position [162, 0]
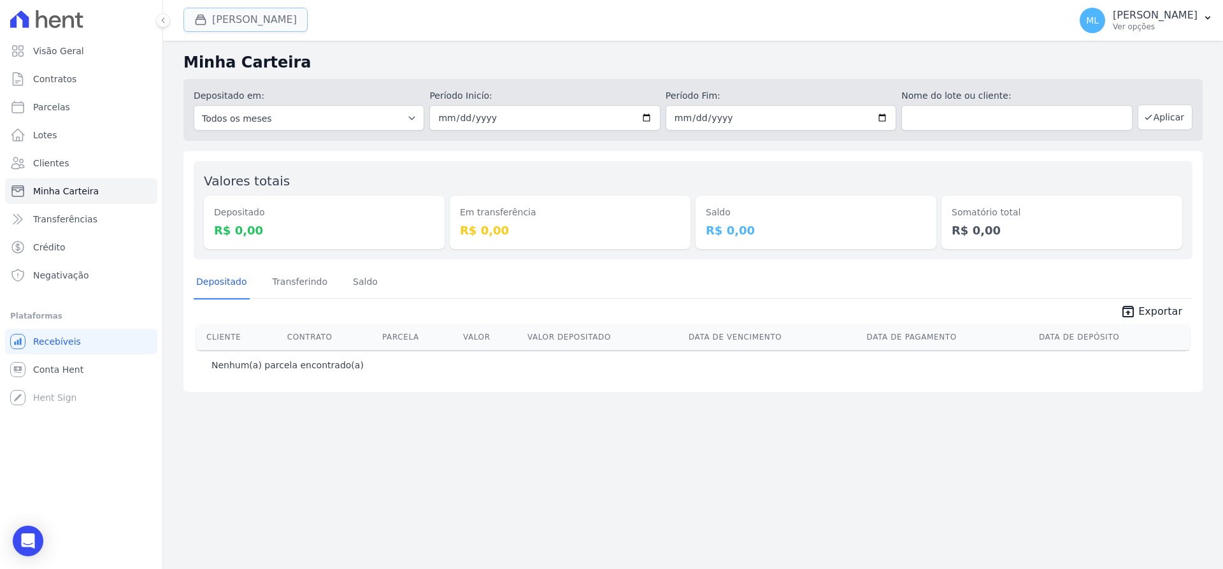
click at [266, 17] on button "Mandala Griño" at bounding box center [245, 20] width 124 height 24
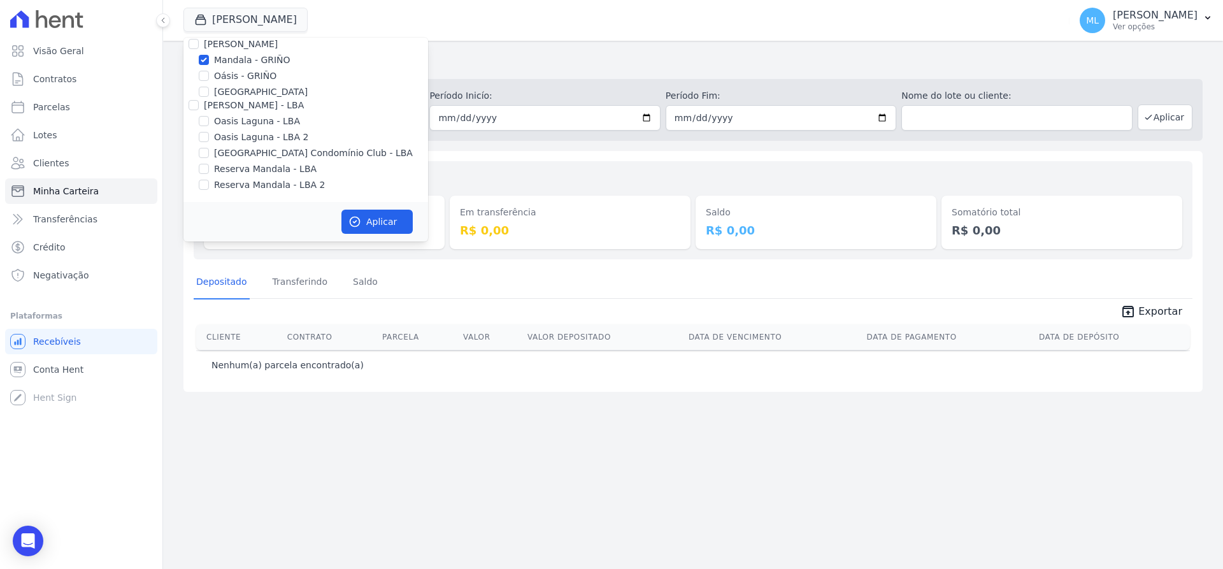
click at [248, 60] on label "Mandala - GRIÑO" at bounding box center [252, 60] width 76 height 13
click at [209, 60] on input "Mandala - GRIÑO" at bounding box center [204, 60] width 10 height 10
checkbox input "false"
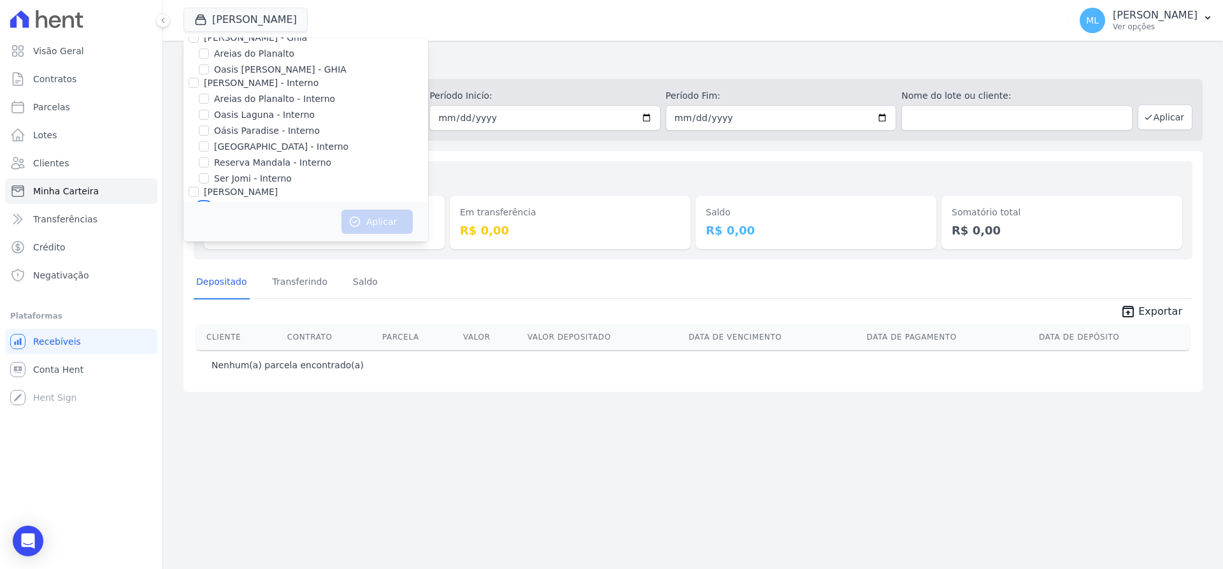
scroll to position [64, 0]
click at [262, 116] on label "Reserva Mandala - Interno" at bounding box center [272, 115] width 117 height 13
click at [209, 116] on input "Reserva Mandala - Interno" at bounding box center [204, 115] width 10 height 10
checkbox input "true"
click at [361, 209] on div "Aplicar" at bounding box center [305, 221] width 245 height 39
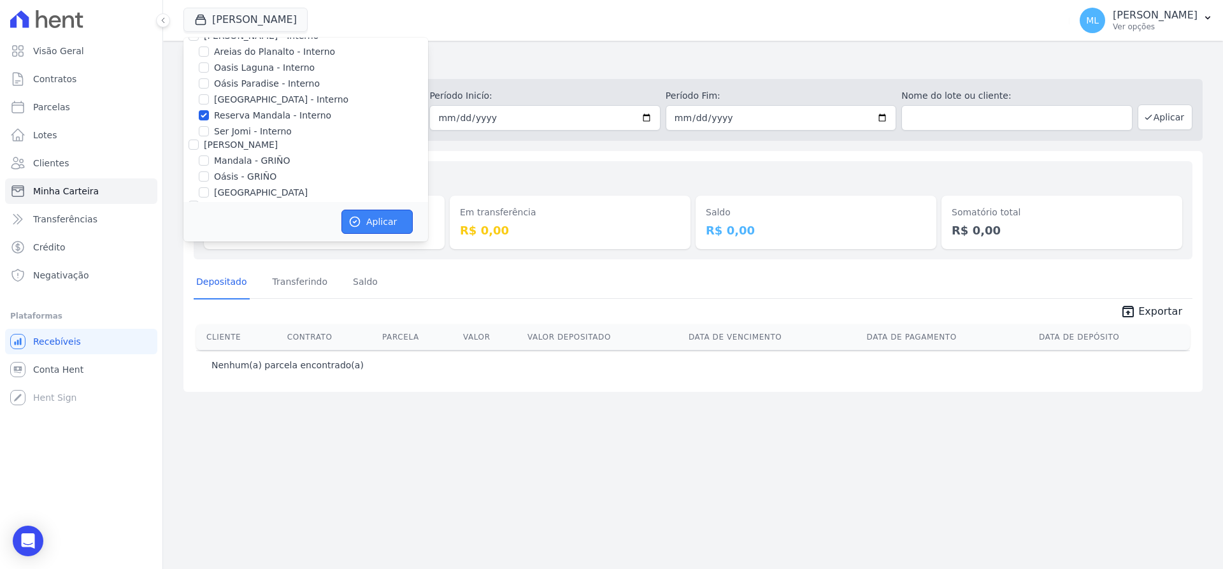
click at [373, 221] on button "Aplicar" at bounding box center [376, 222] width 71 height 24
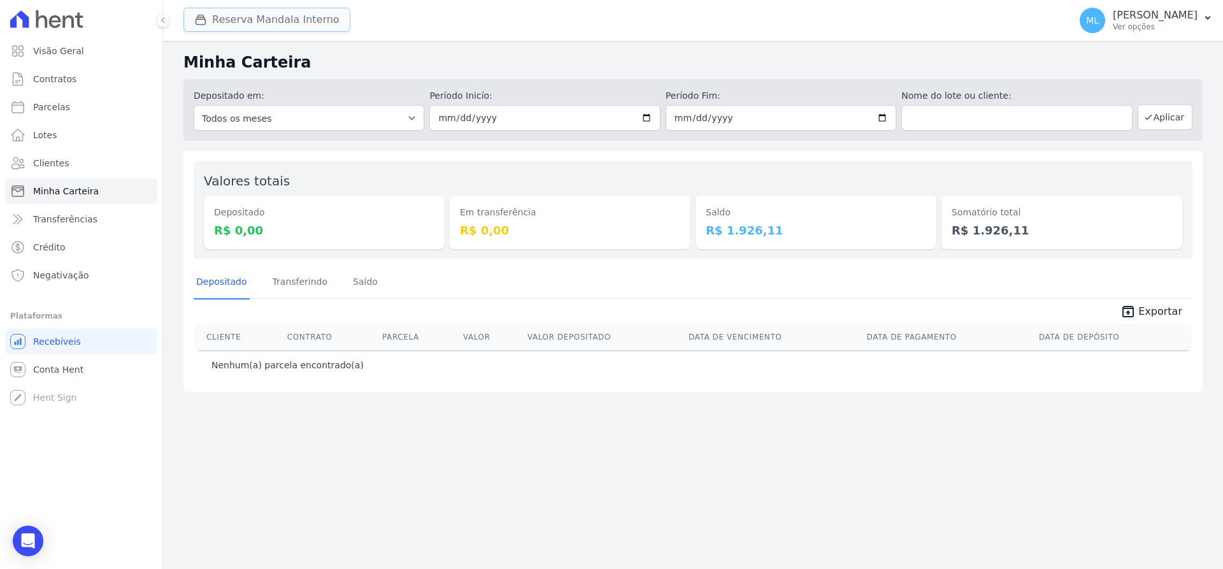
click at [264, 24] on button "Reserva Mandala Interno" at bounding box center [266, 20] width 167 height 24
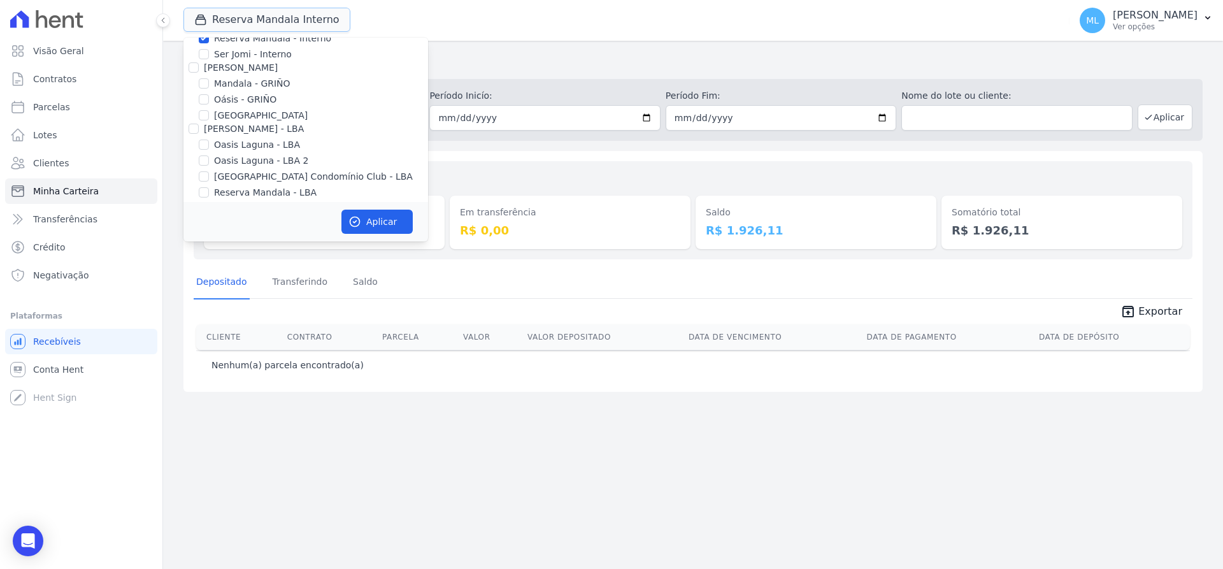
scroll to position [164, 0]
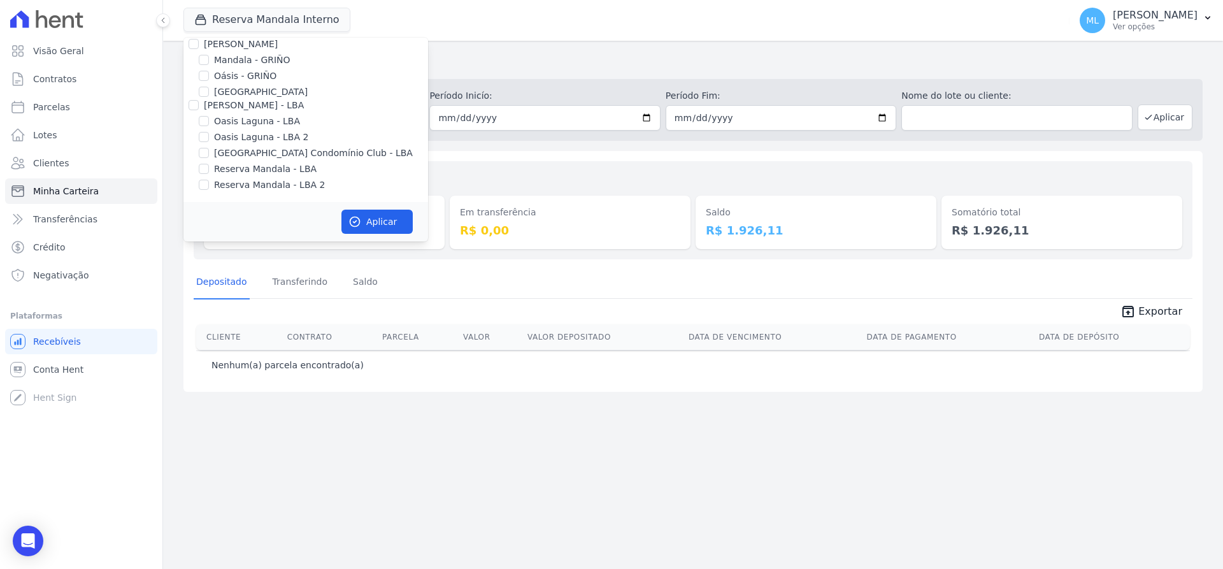
click at [247, 63] on label "Mandala - GRIÑO" at bounding box center [252, 60] width 76 height 13
click at [209, 63] on input "Mandala - GRIÑO" at bounding box center [204, 60] width 10 height 10
checkbox input "true"
click at [257, 166] on label "Reserva Mandala - LBA" at bounding box center [265, 168] width 103 height 13
click at [209, 166] on input "Reserva Mandala - LBA" at bounding box center [204, 169] width 10 height 10
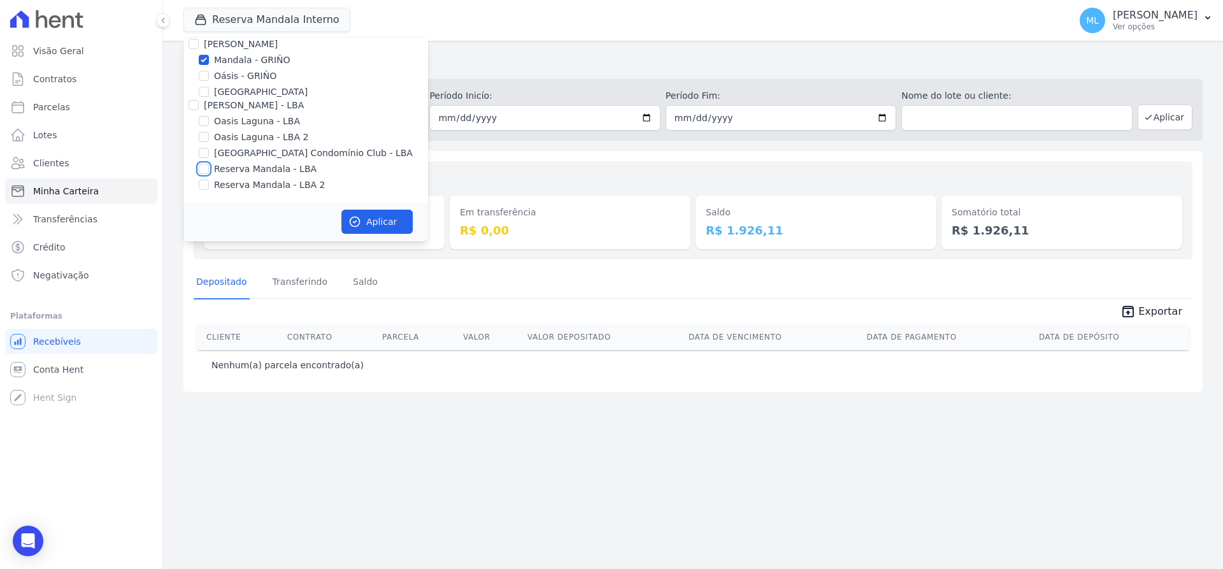
checkbox input "true"
click at [266, 186] on label "Reserva Mandala - LBA 2" at bounding box center [269, 184] width 111 height 13
click at [209, 186] on input "Reserva Mandala - LBA 2" at bounding box center [204, 185] width 10 height 10
checkbox input "true"
click at [382, 221] on button "Aplicar" at bounding box center [376, 222] width 71 height 24
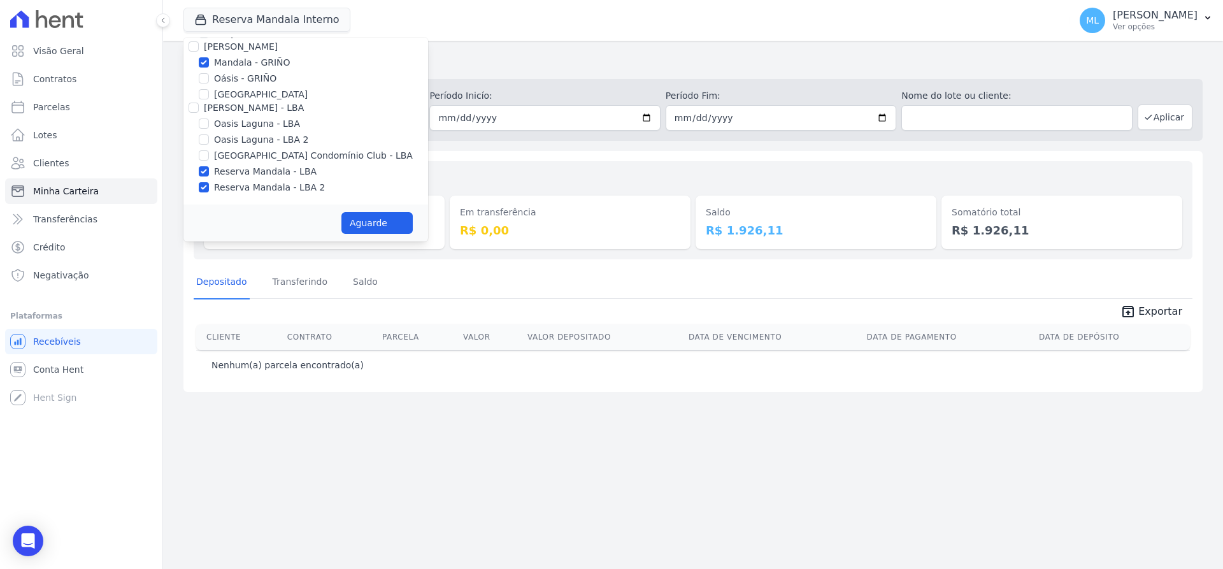
scroll to position [162, 0]
